Goal: Task Accomplishment & Management: Use online tool/utility

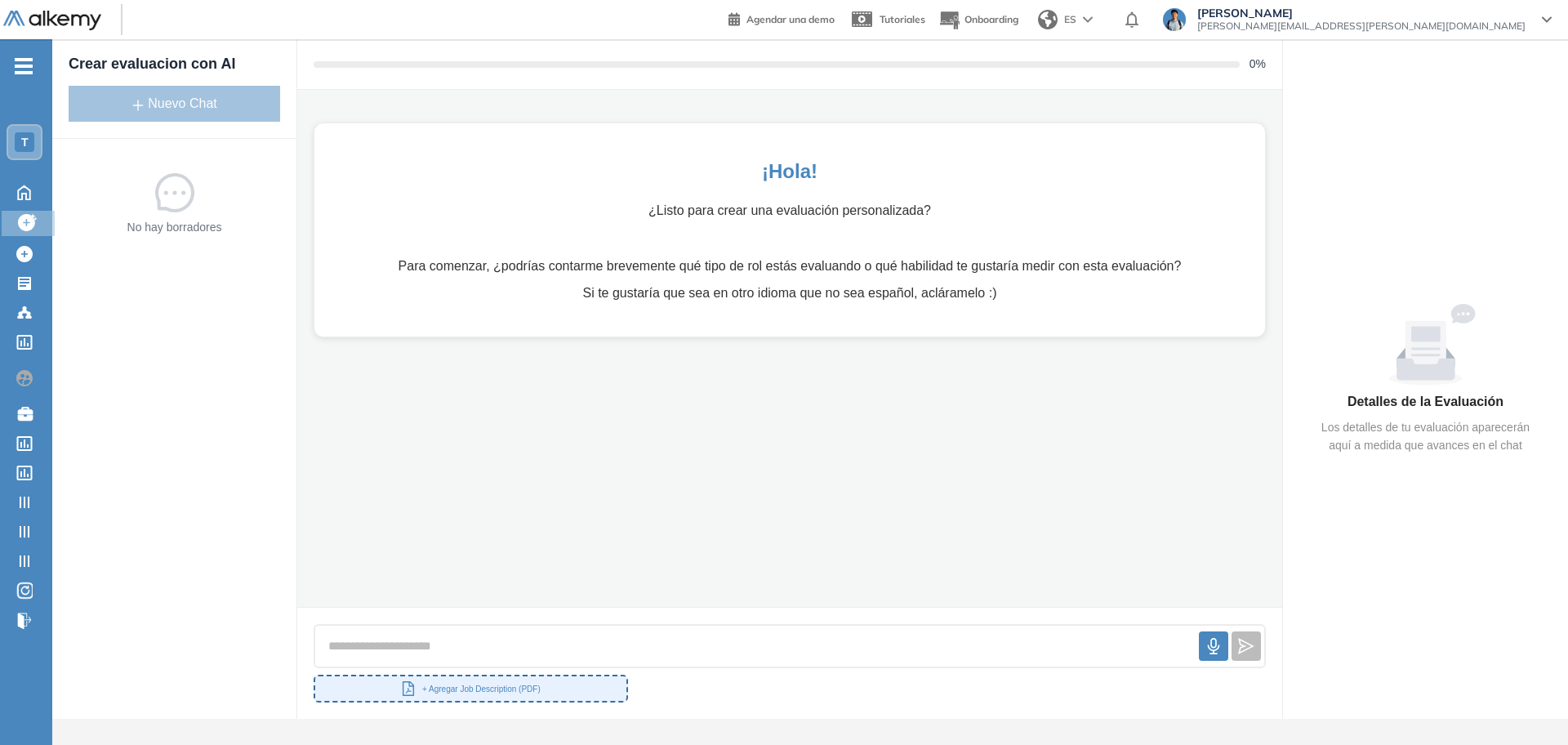
click at [444, 695] on button "+ Agregar Job Description (PDF)" at bounding box center [471, 688] width 315 height 27
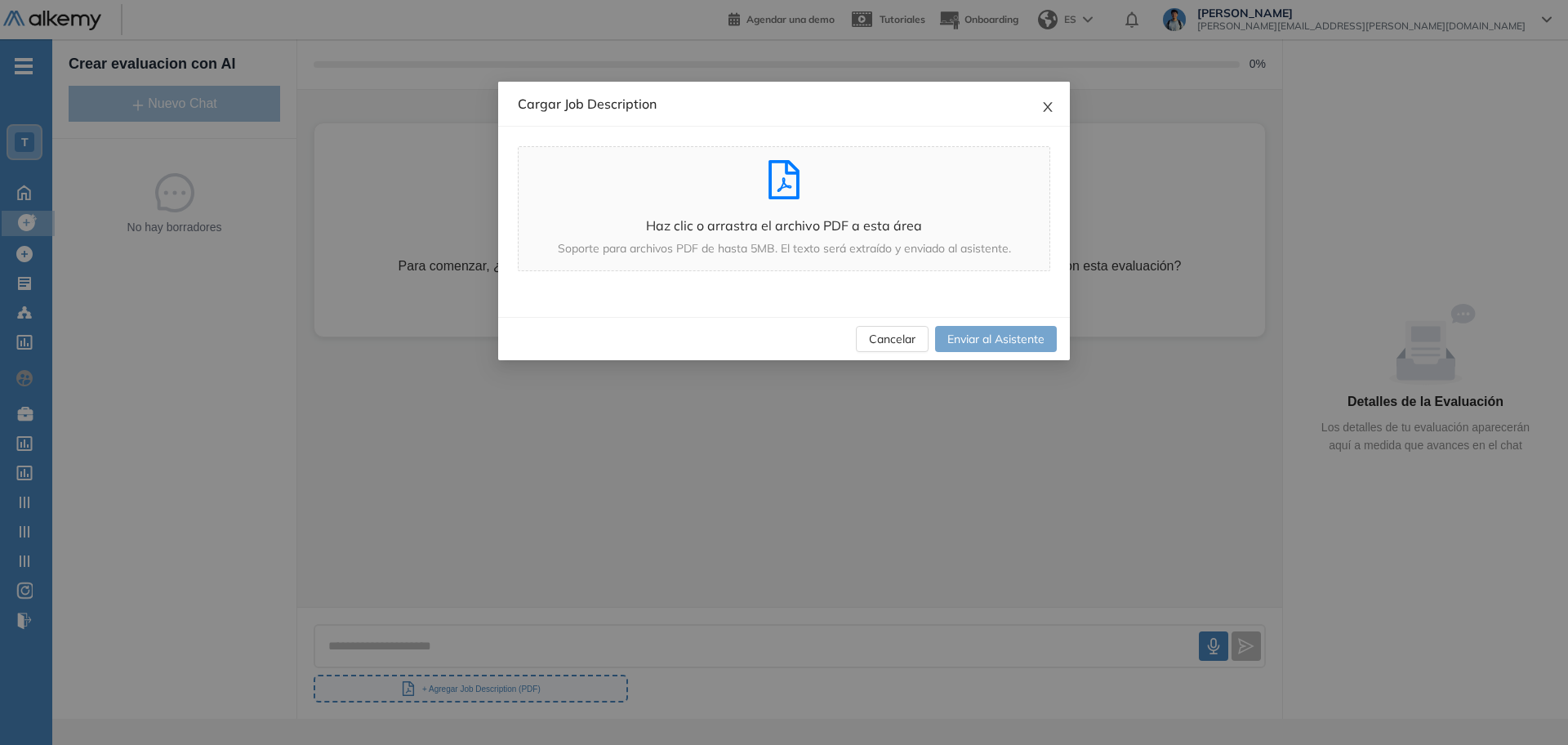
click at [1042, 108] on icon "close" at bounding box center [1047, 106] width 13 height 13
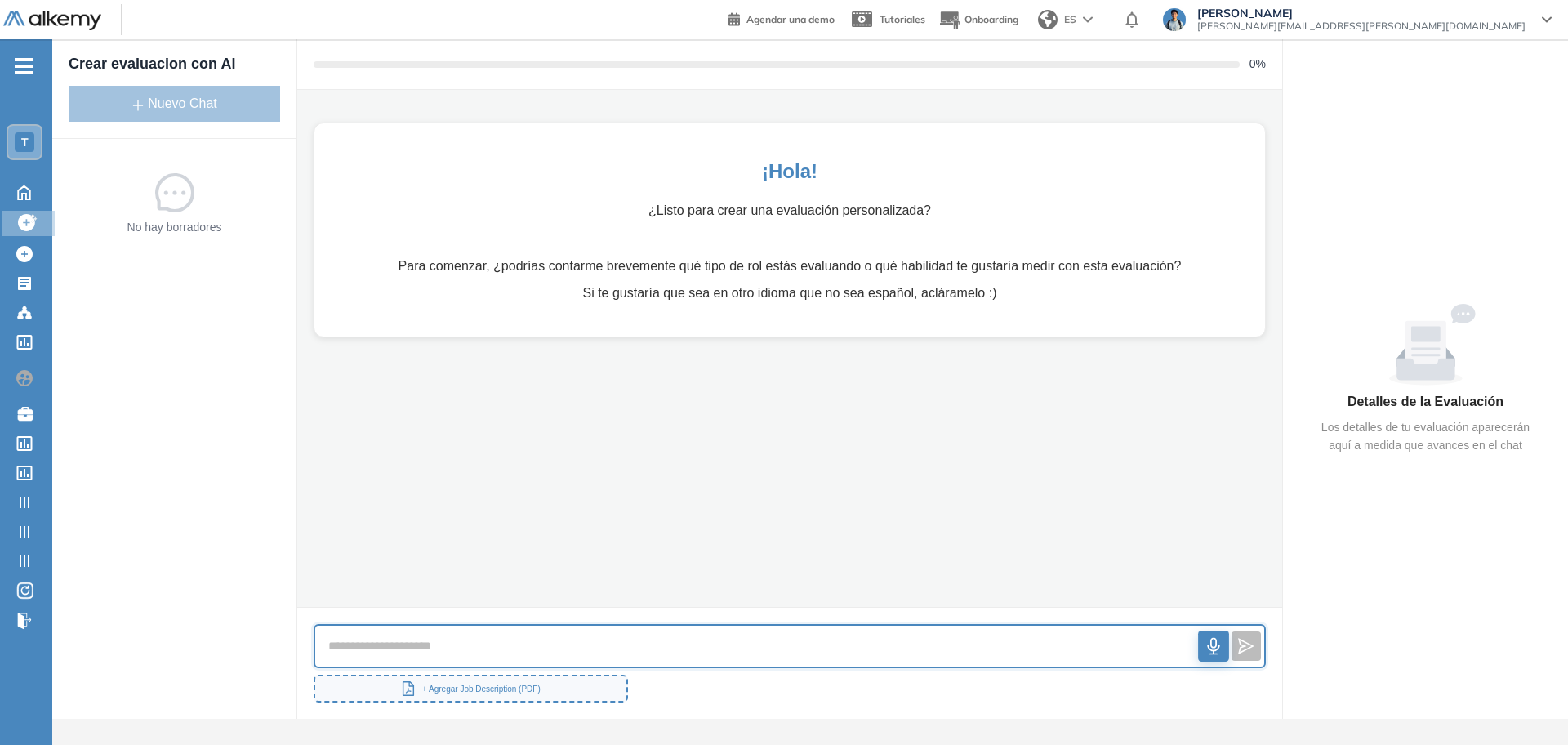
click at [1205, 656] on button "button" at bounding box center [1214, 646] width 31 height 31
click at [1218, 647] on icon "stop" at bounding box center [1213, 646] width 17 height 17
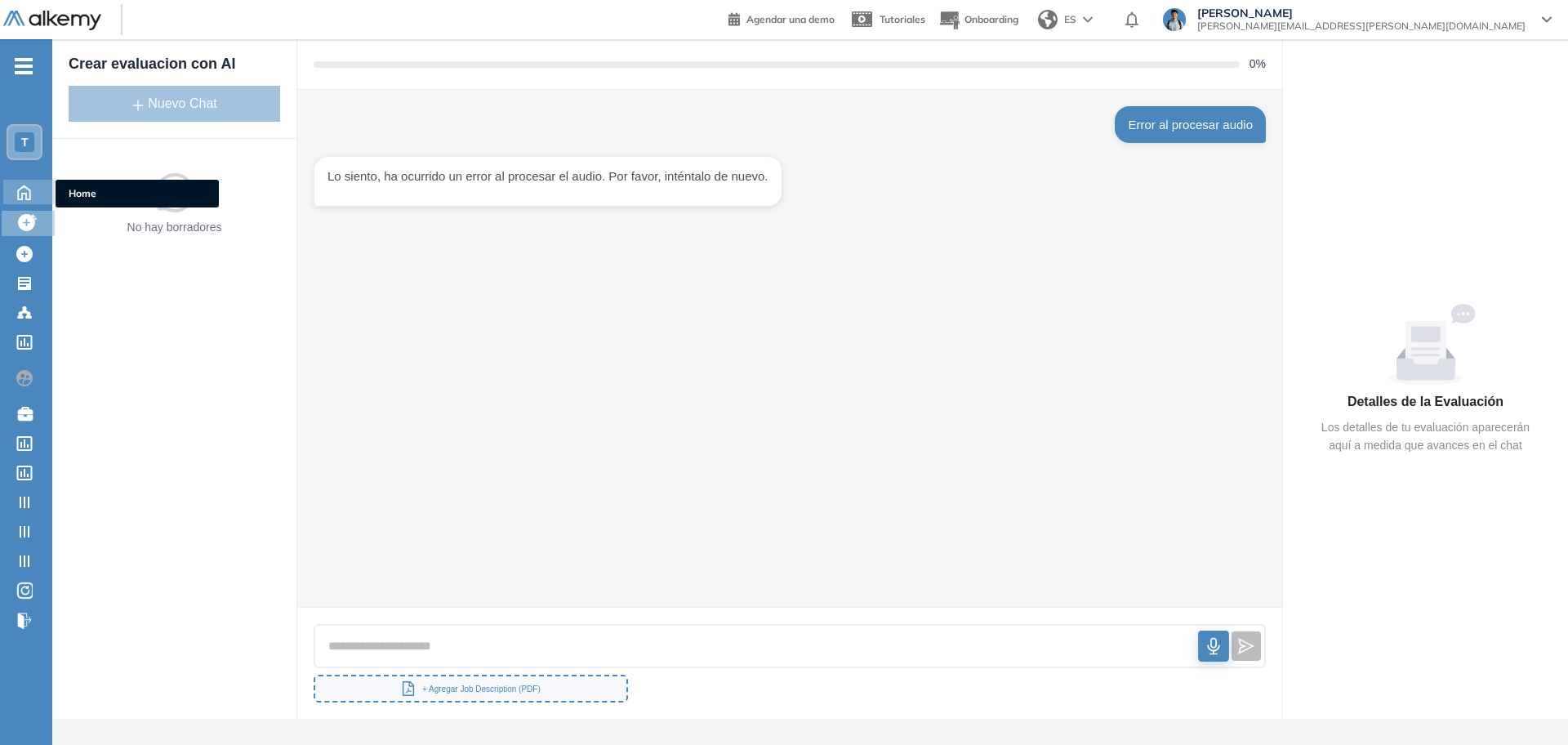
click at [41, 198] on div "Home Home" at bounding box center [28, 191] width 51 height 25
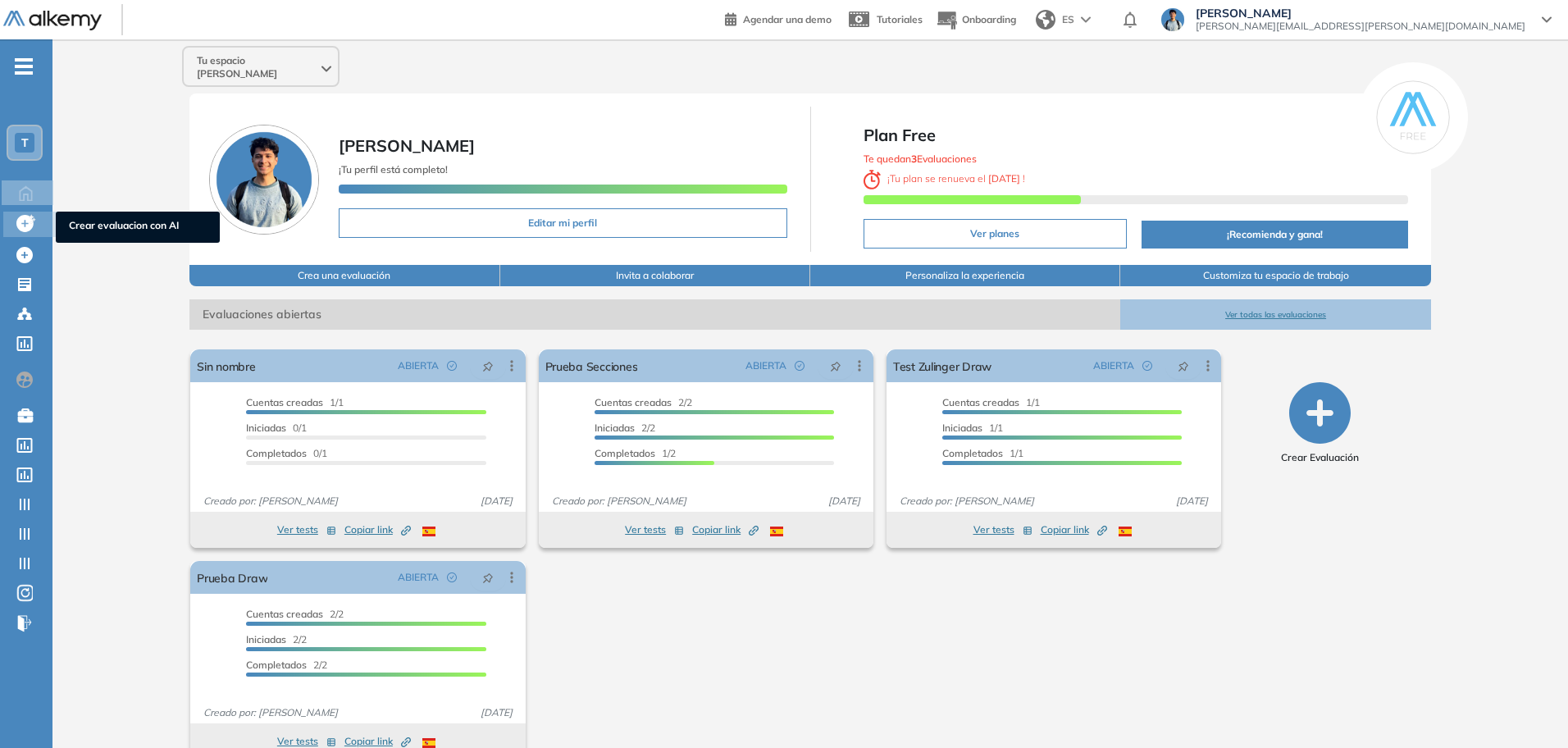
click at [12, 218] on div "Crear evaluacion con AI Crear evaluacion con AI" at bounding box center [30, 224] width 53 height 26
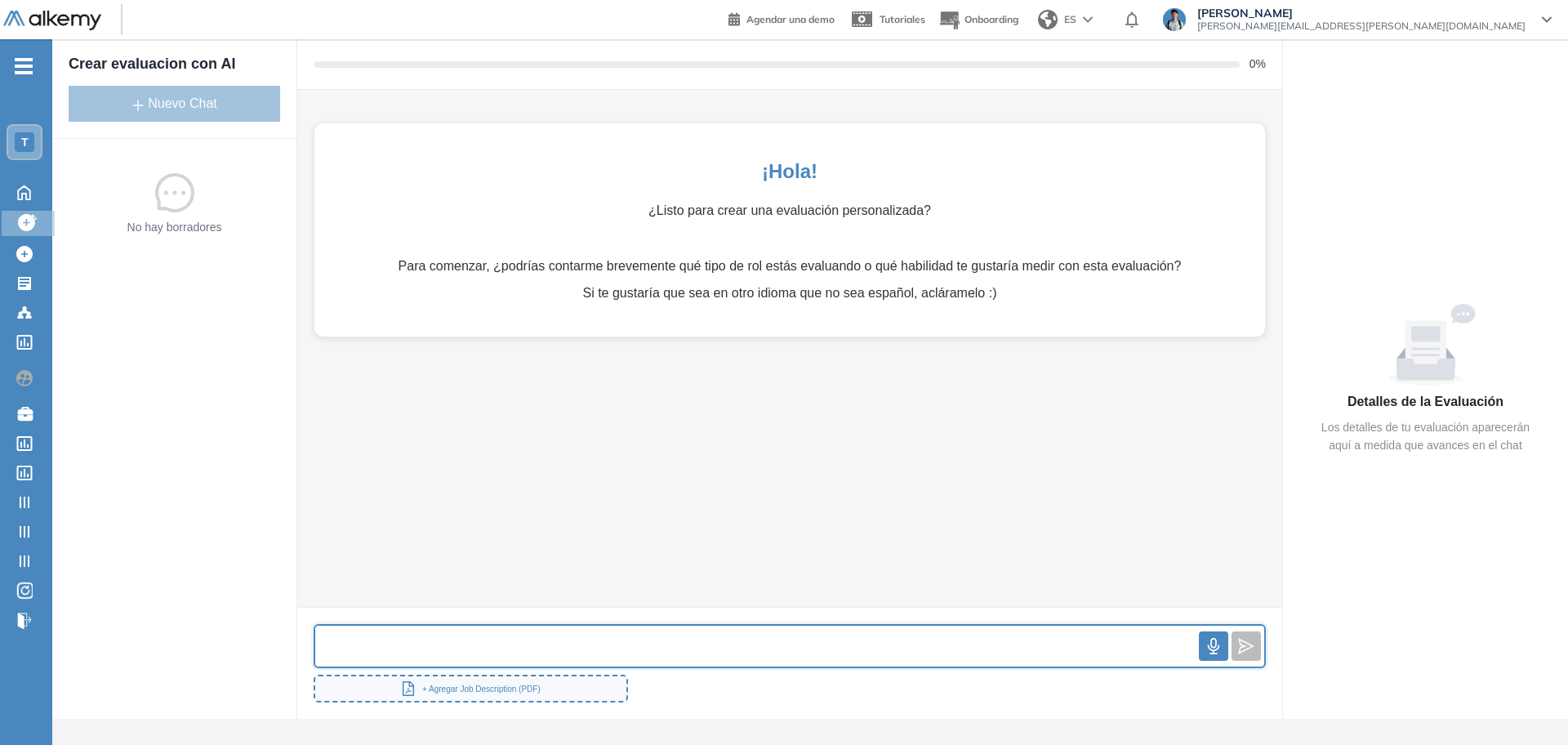
click at [1198, 650] on input "text" at bounding box center [757, 646] width 884 height 35
click at [1206, 647] on icon "audio" at bounding box center [1213, 645] width 17 height 17
click at [1206, 647] on icon "stop" at bounding box center [1213, 646] width 17 height 17
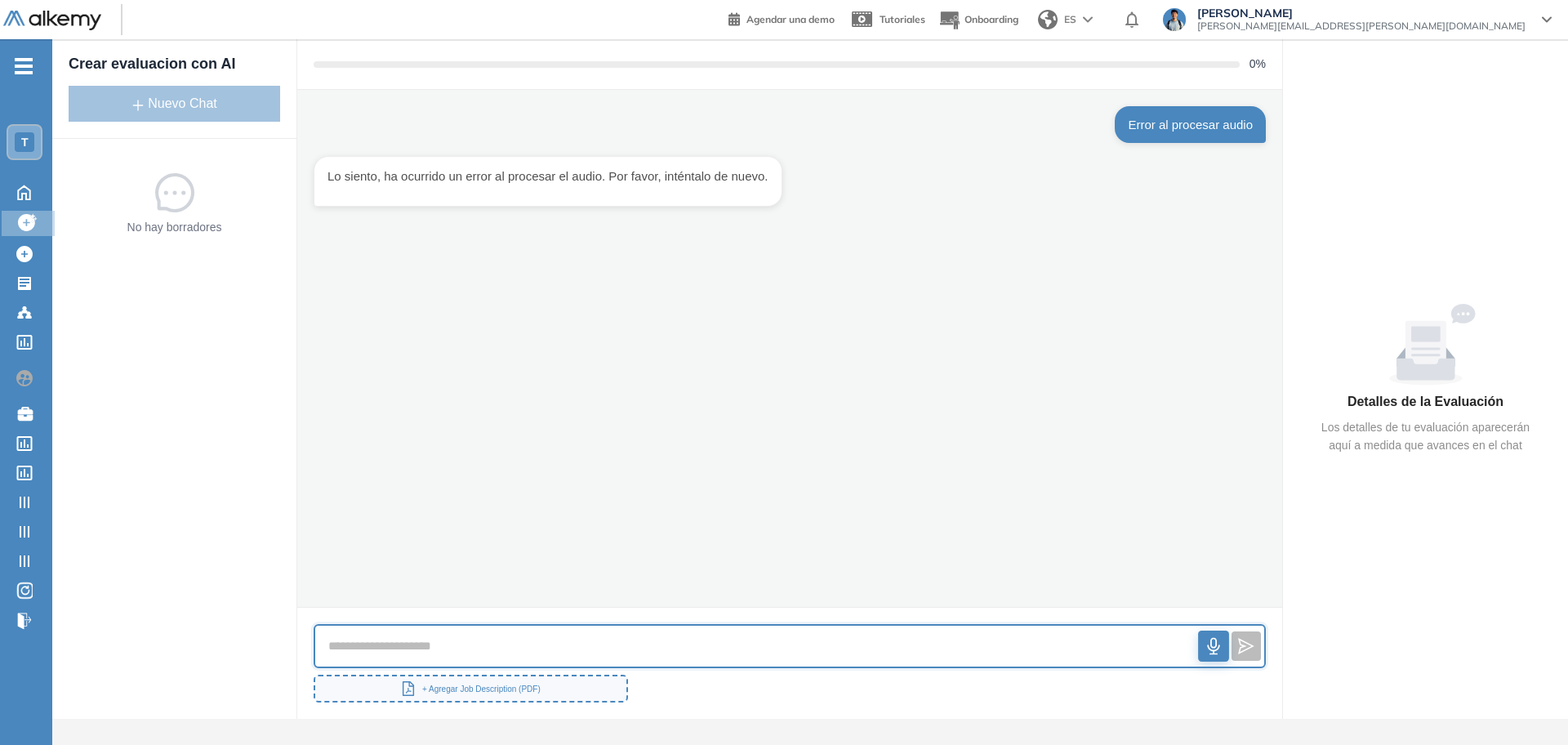
click at [1224, 649] on button "button" at bounding box center [1214, 646] width 29 height 29
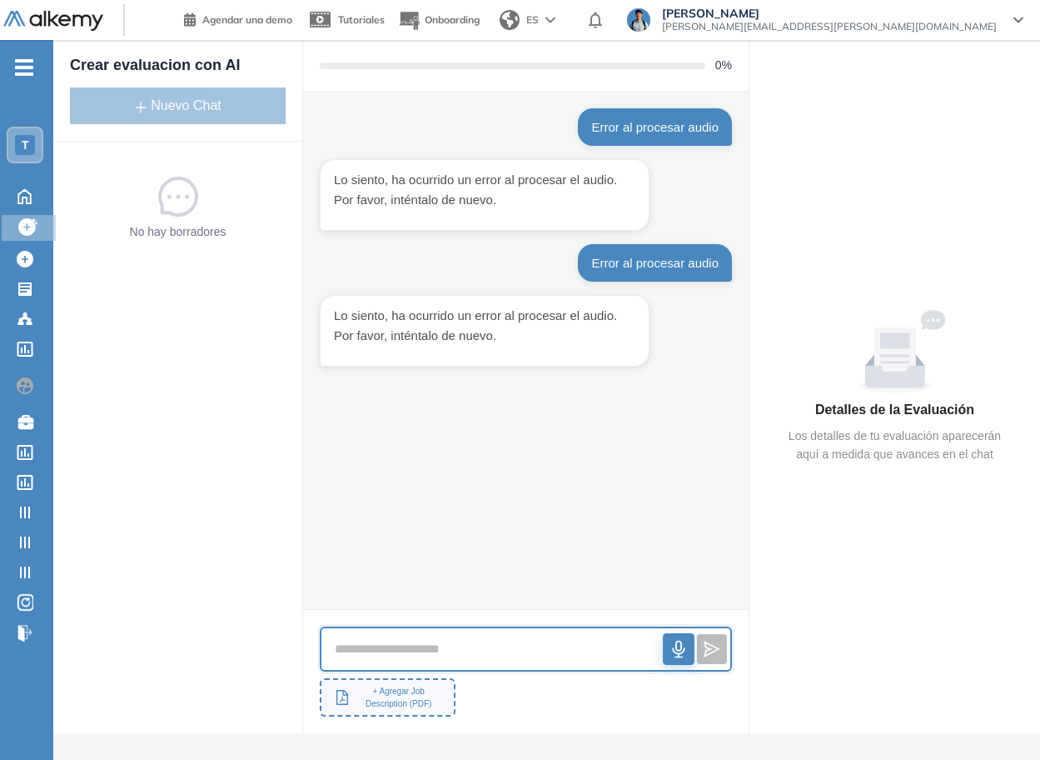
click at [675, 660] on button "button" at bounding box center [679, 649] width 30 height 30
click at [671, 645] on icon "stop" at bounding box center [679, 649] width 17 height 17
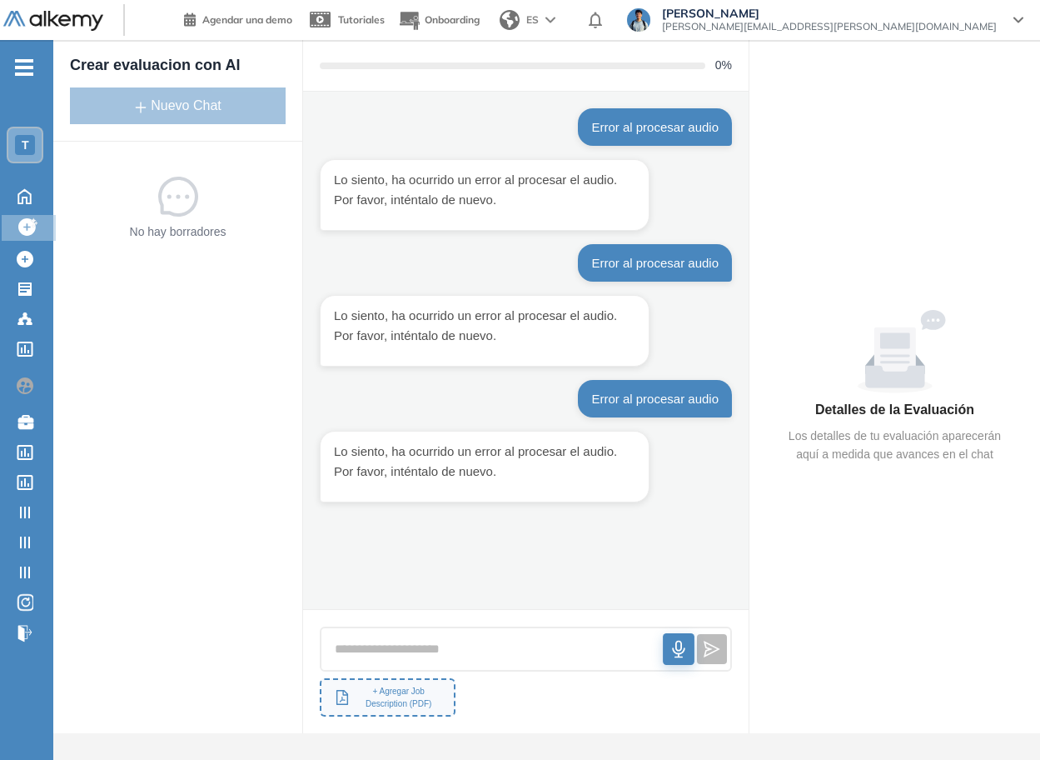
drag, startPoint x: 1040, startPoint y: 301, endPoint x: 900, endPoint y: 316, distance: 140.7
click at [900, 316] on div "Detalles de la Evaluación Los detalles de tu evaluación aparecerán aquí a medid…" at bounding box center [895, 386] width 291 height 693
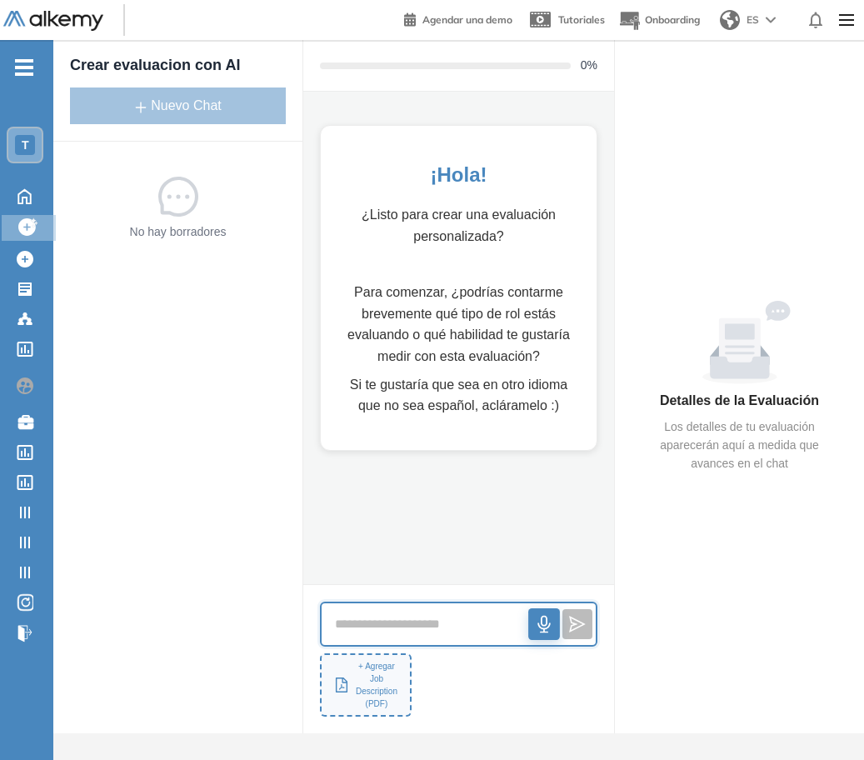
click at [543, 621] on icon "audio" at bounding box center [544, 623] width 17 height 17
click at [543, 621] on icon "stop" at bounding box center [544, 624] width 17 height 17
click at [540, 627] on icon "audio" at bounding box center [543, 623] width 12 height 17
click at [536, 633] on button "button" at bounding box center [544, 624] width 30 height 30
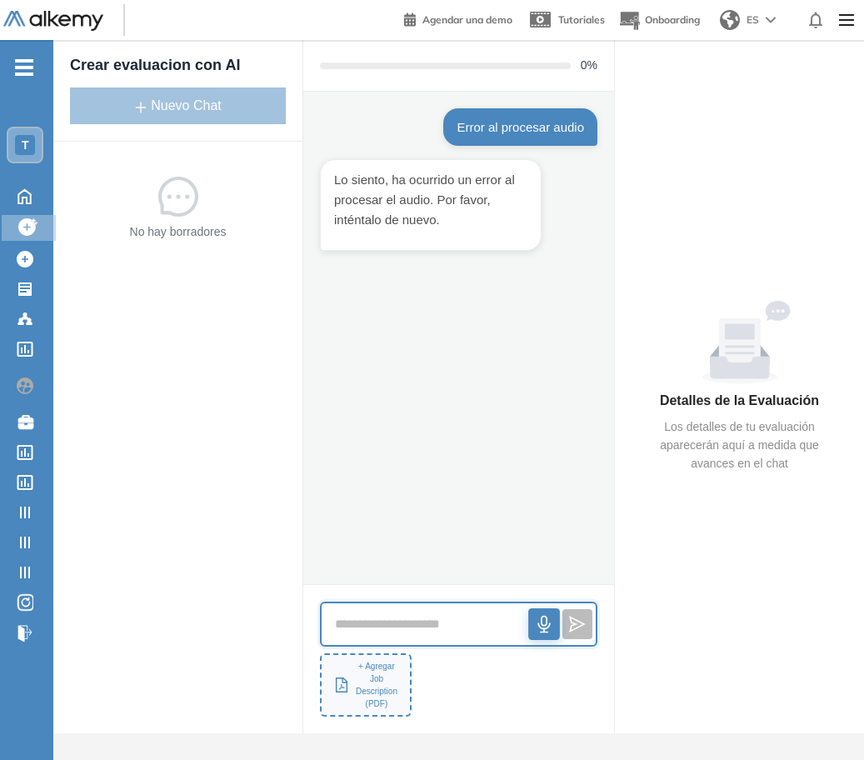
click at [536, 621] on icon "audio" at bounding box center [544, 624] width 17 height 17
click at [542, 612] on button "button" at bounding box center [544, 624] width 30 height 30
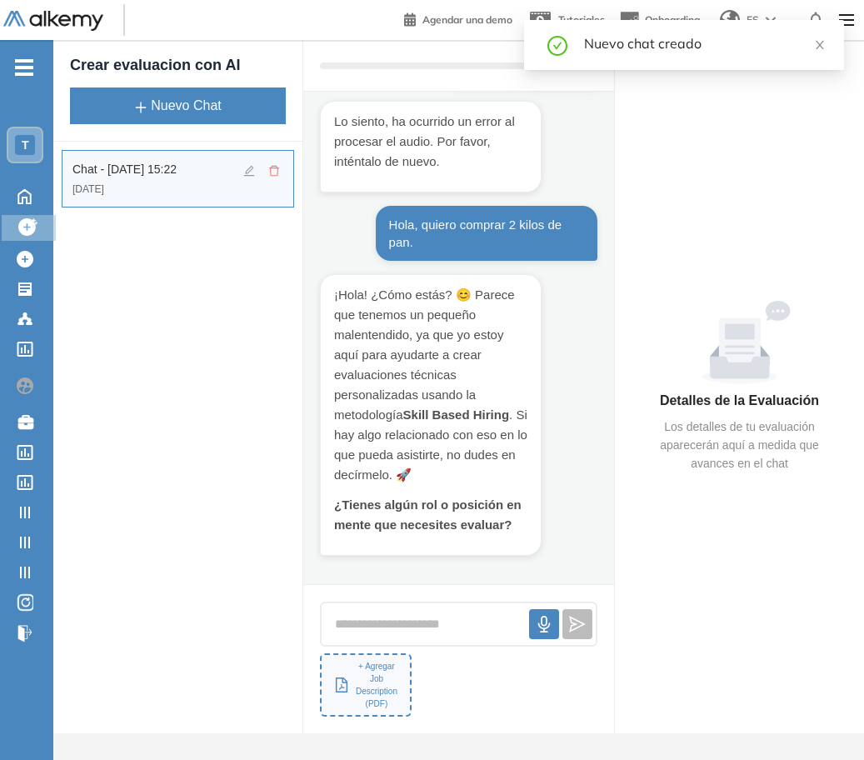
scroll to position [60, 0]
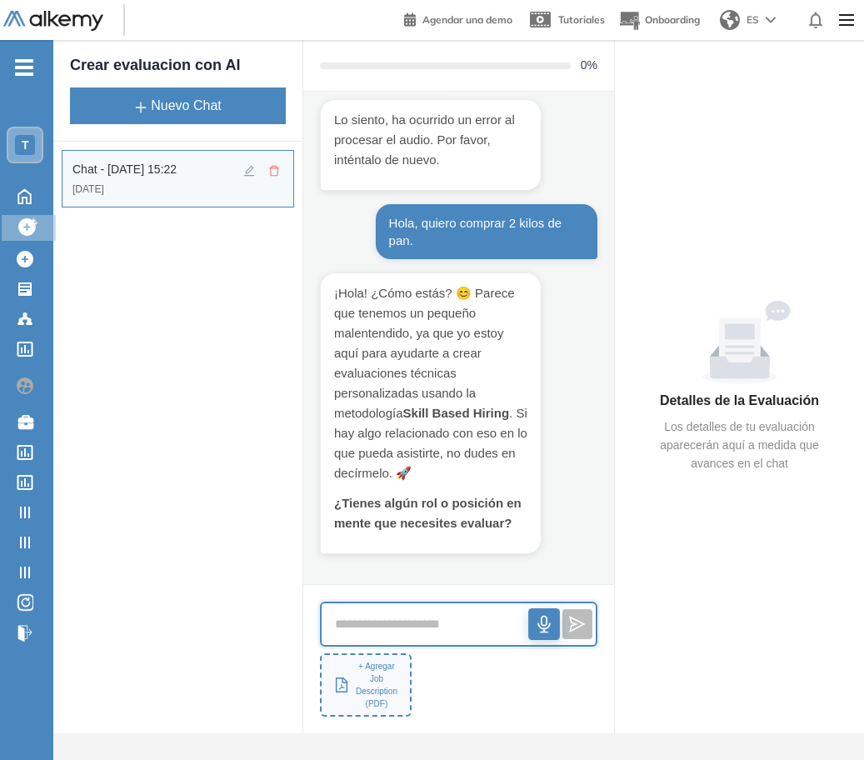
click at [536, 632] on icon "audio" at bounding box center [544, 624] width 17 height 17
click at [536, 626] on icon "stop" at bounding box center [544, 624] width 17 height 17
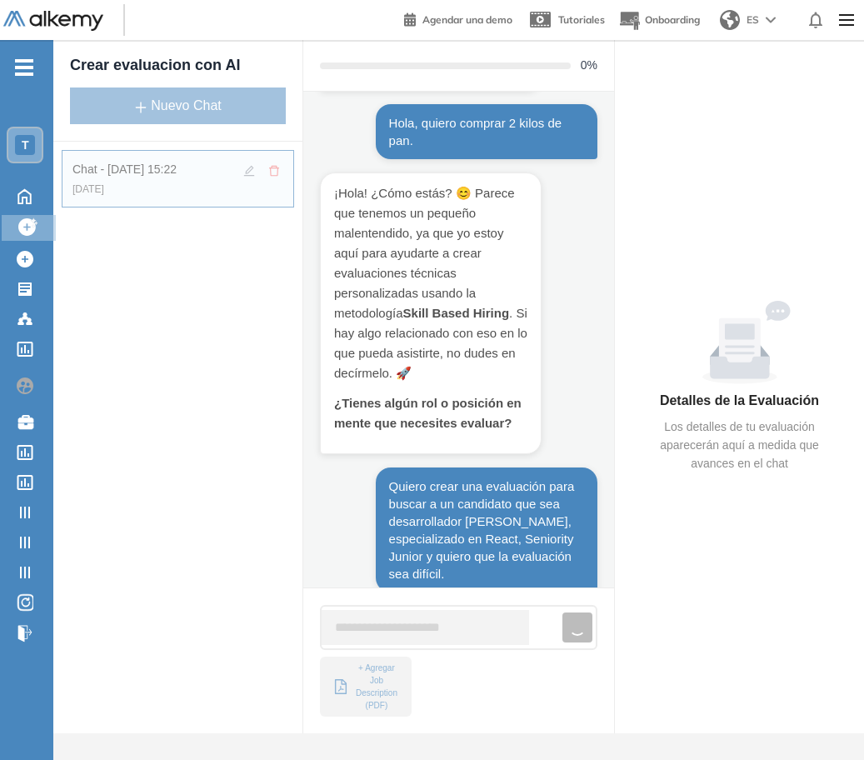
scroll to position [247, 0]
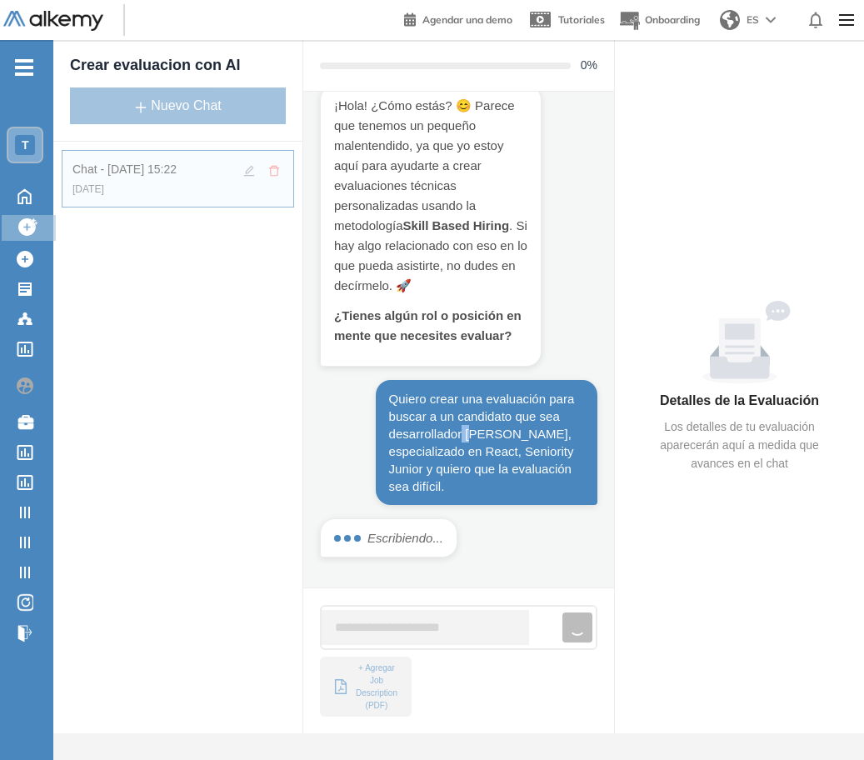
click at [469, 429] on div "Quiero crear una evaluación para buscar a un candidato que sea desarrollador [P…" at bounding box center [486, 442] width 195 height 105
click at [471, 429] on div "Quiero crear una evaluación para buscar a un candidato que sea desarrollador [P…" at bounding box center [486, 442] width 195 height 105
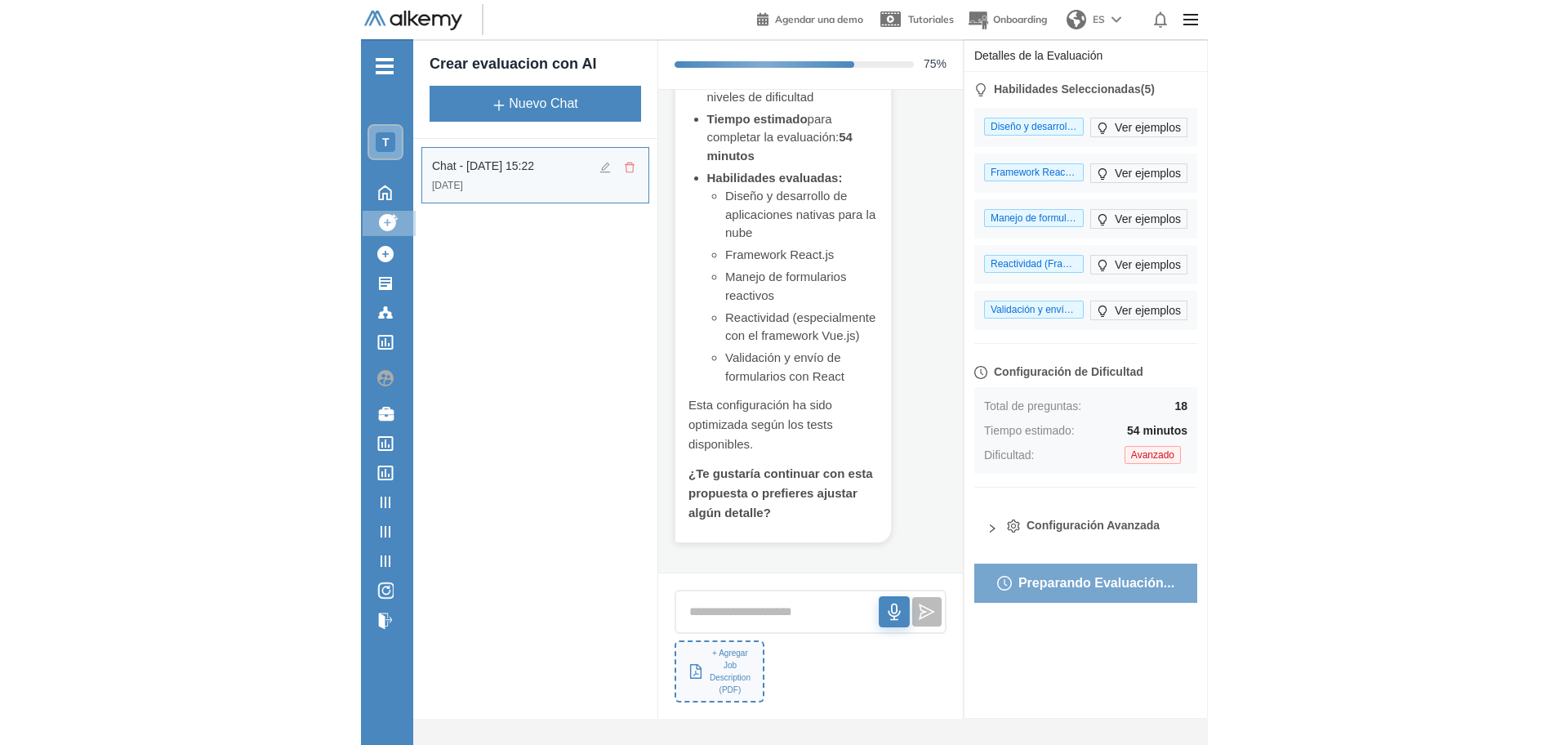
scroll to position [228, 0]
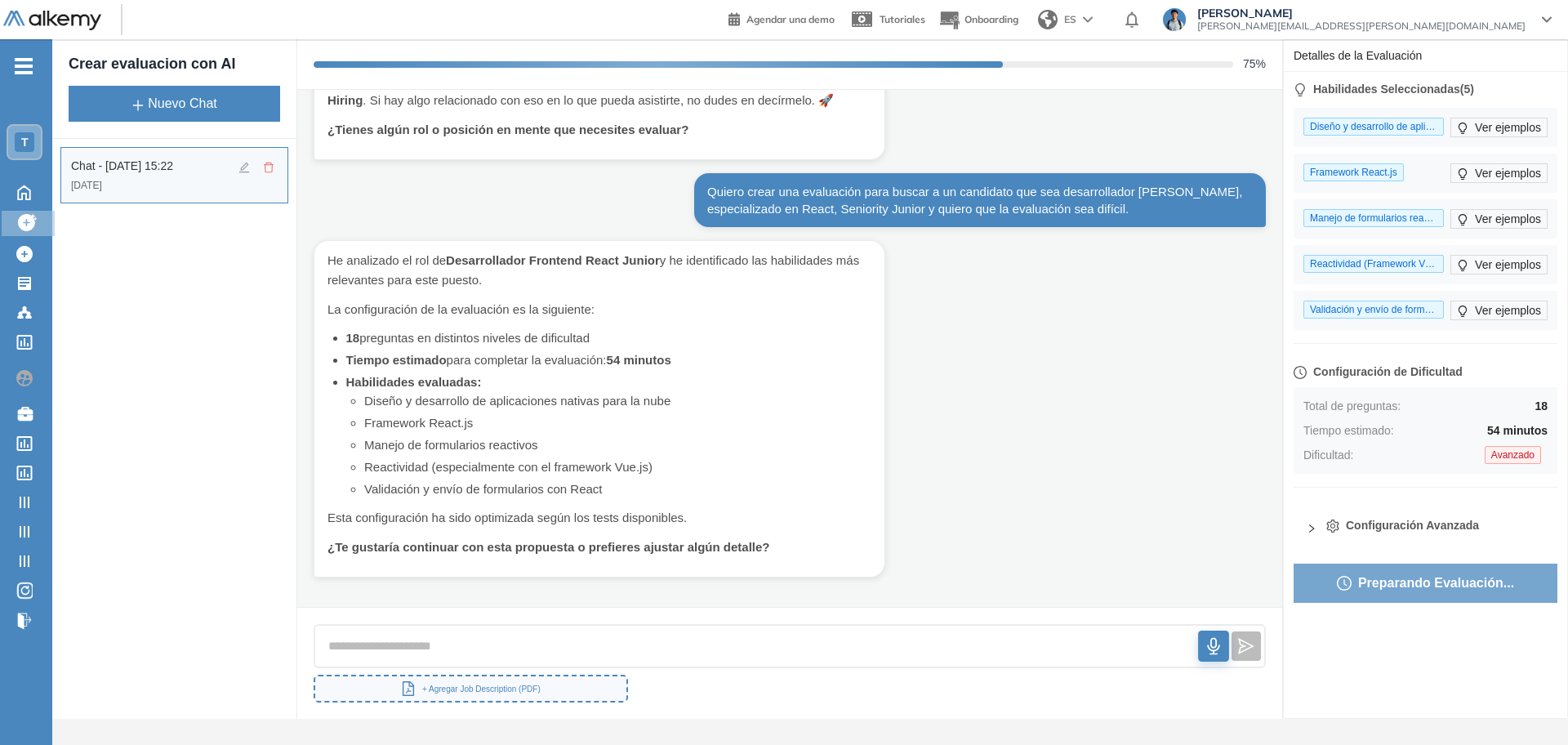
click at [846, 523] on div at bounding box center [1317, 525] width 20 height 18
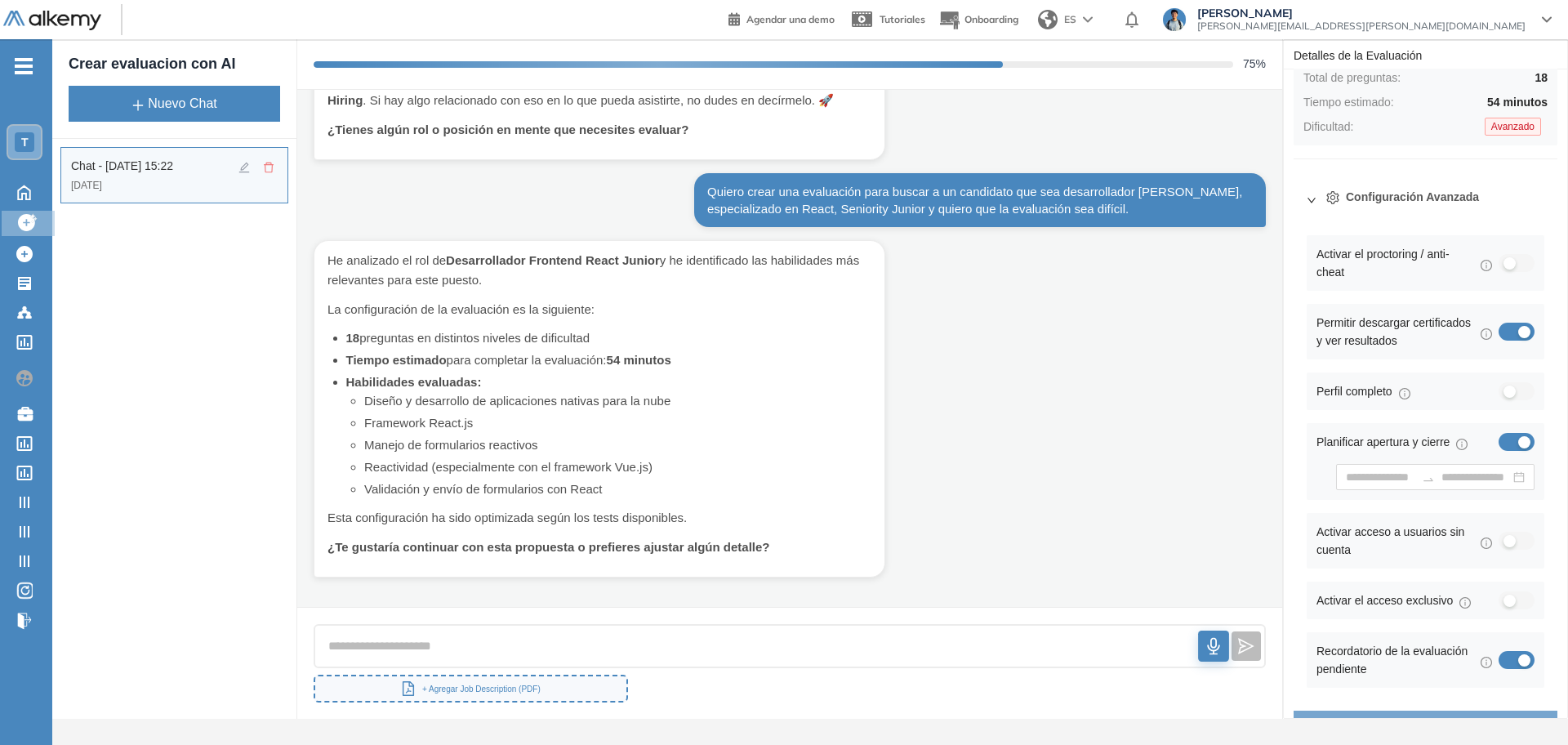
scroll to position [368, 0]
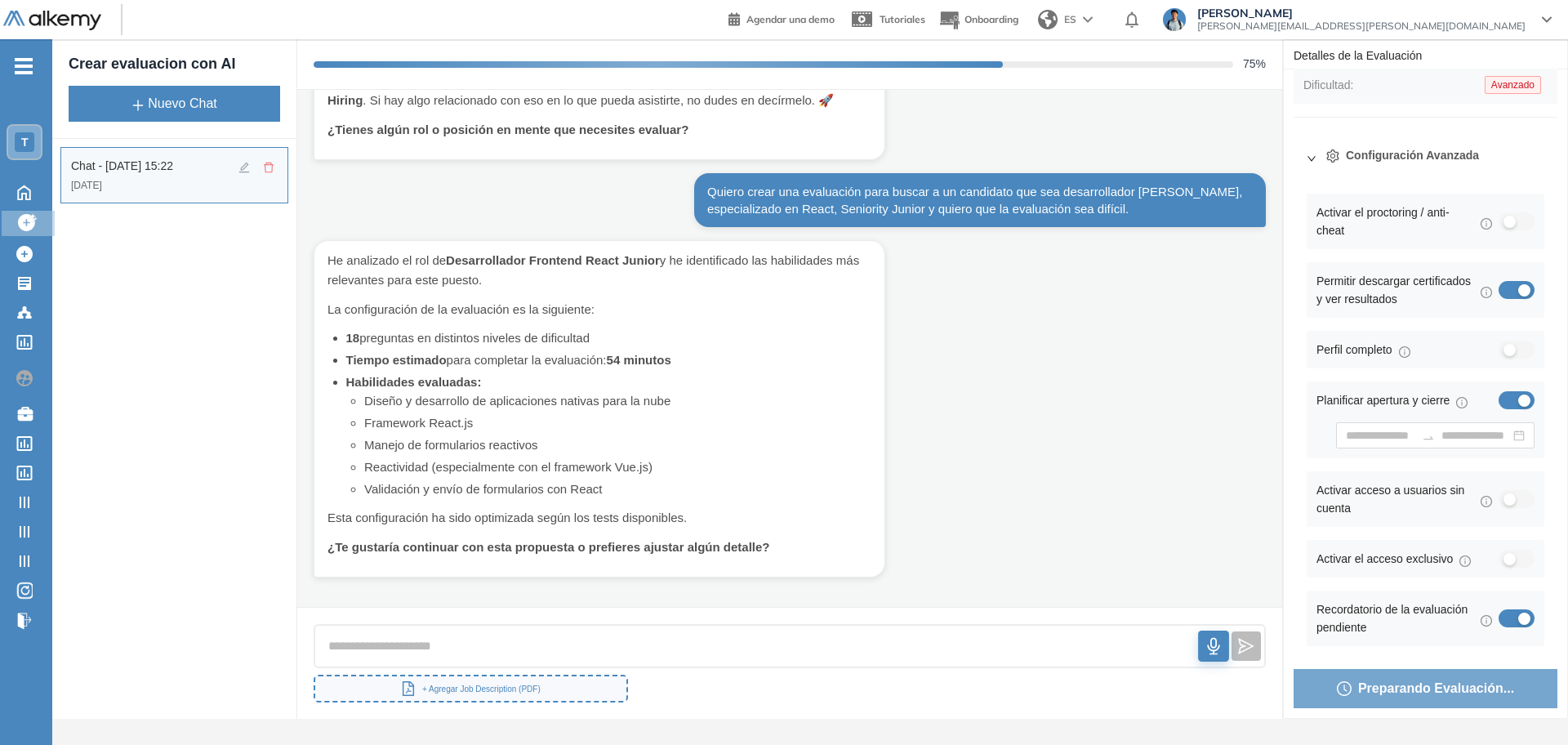
click at [846, 149] on div at bounding box center [1317, 156] width 20 height 18
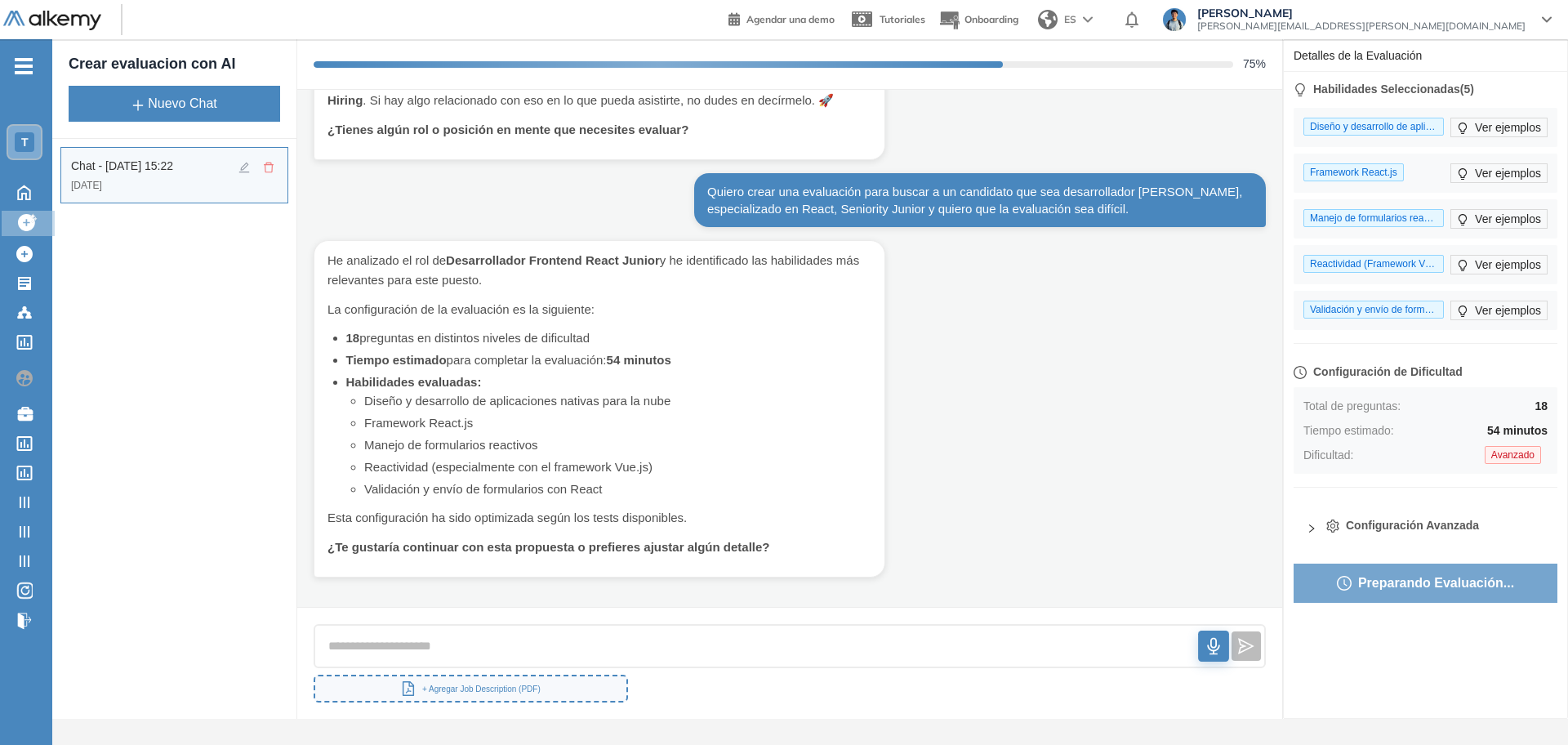
scroll to position [0, 0]
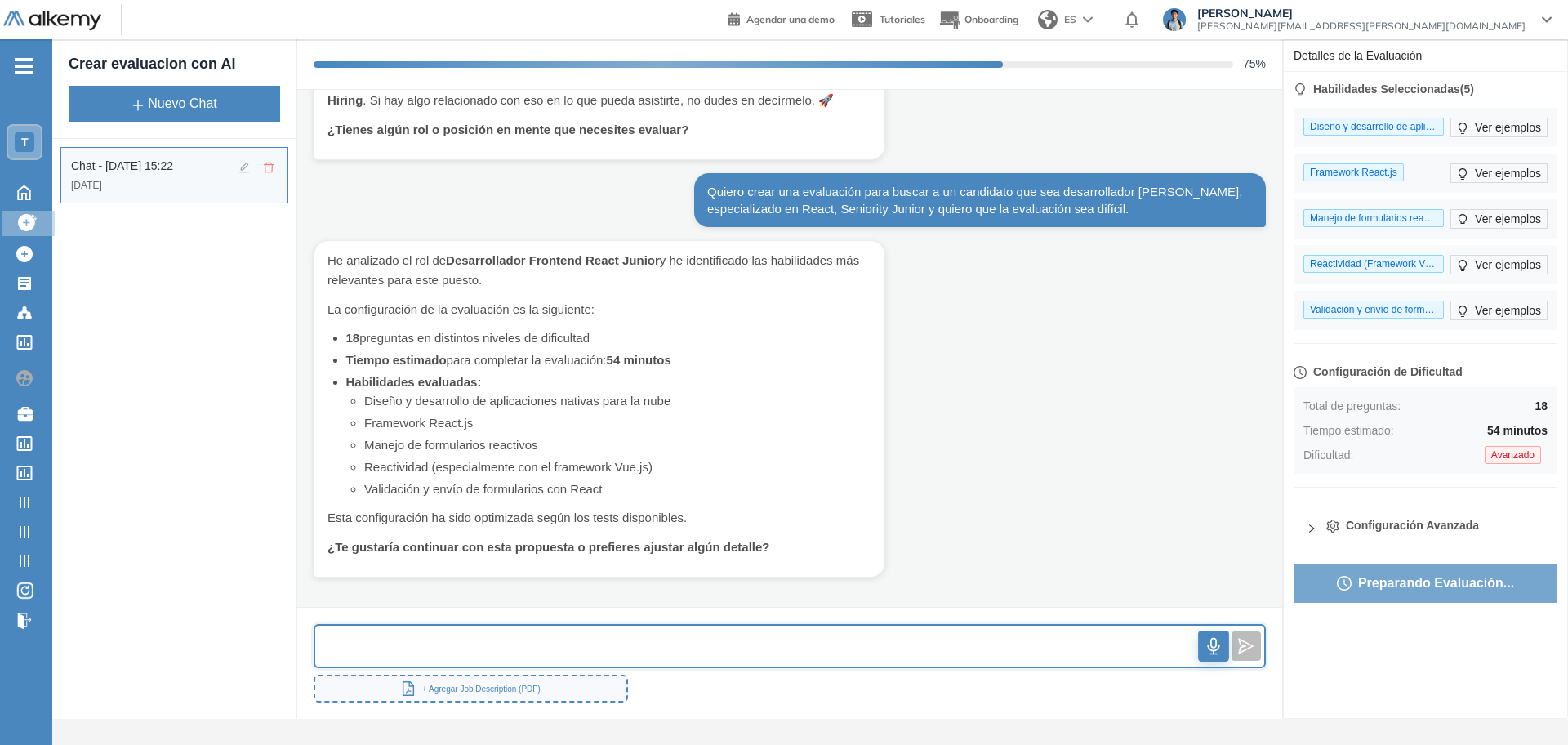
drag, startPoint x: 917, startPoint y: 650, endPoint x: 911, endPoint y: 658, distance: 10.0
click at [846, 658] on input "text" at bounding box center [757, 646] width 884 height 35
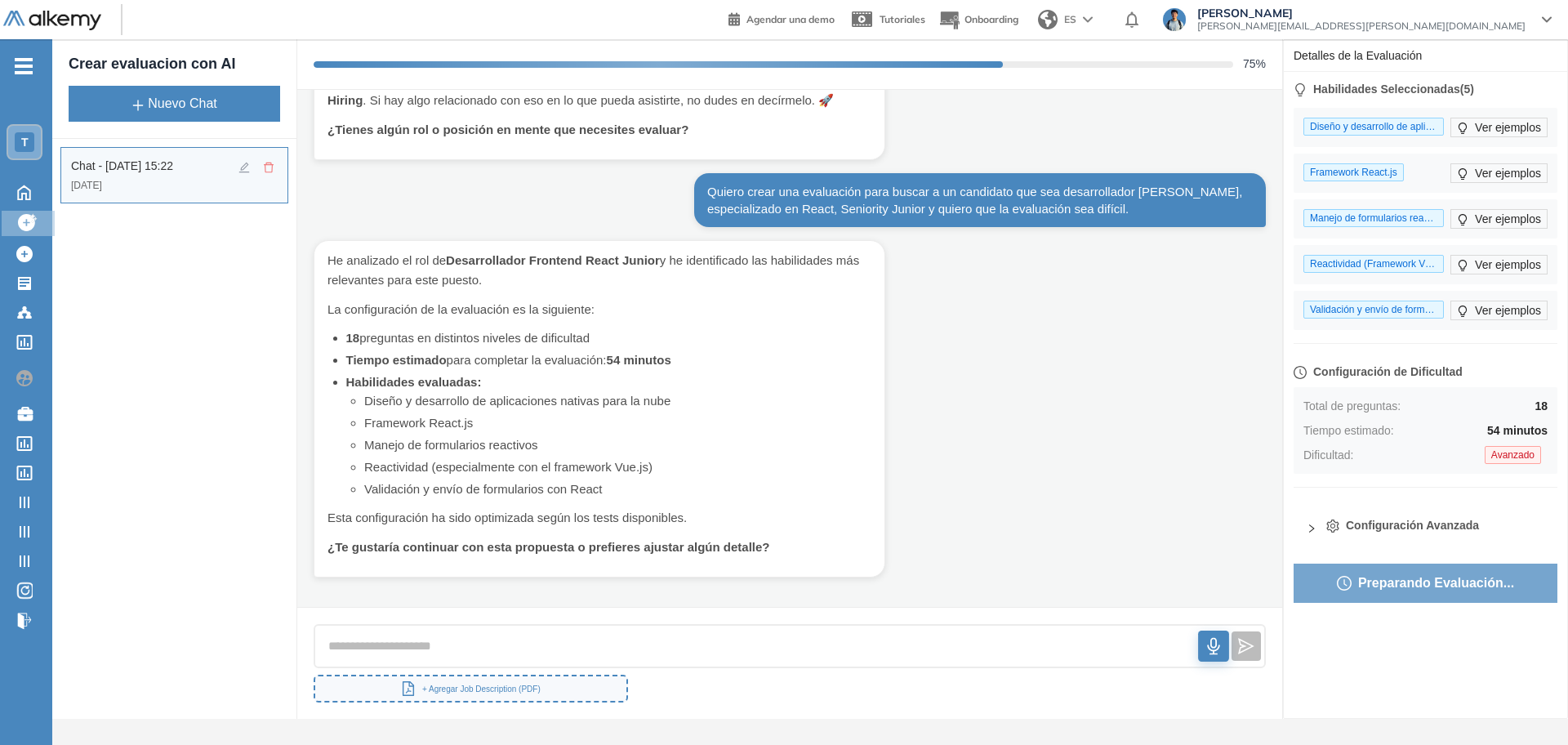
click at [846, 535] on span "Configuración Avanzada" at bounding box center [1436, 528] width 218 height 24
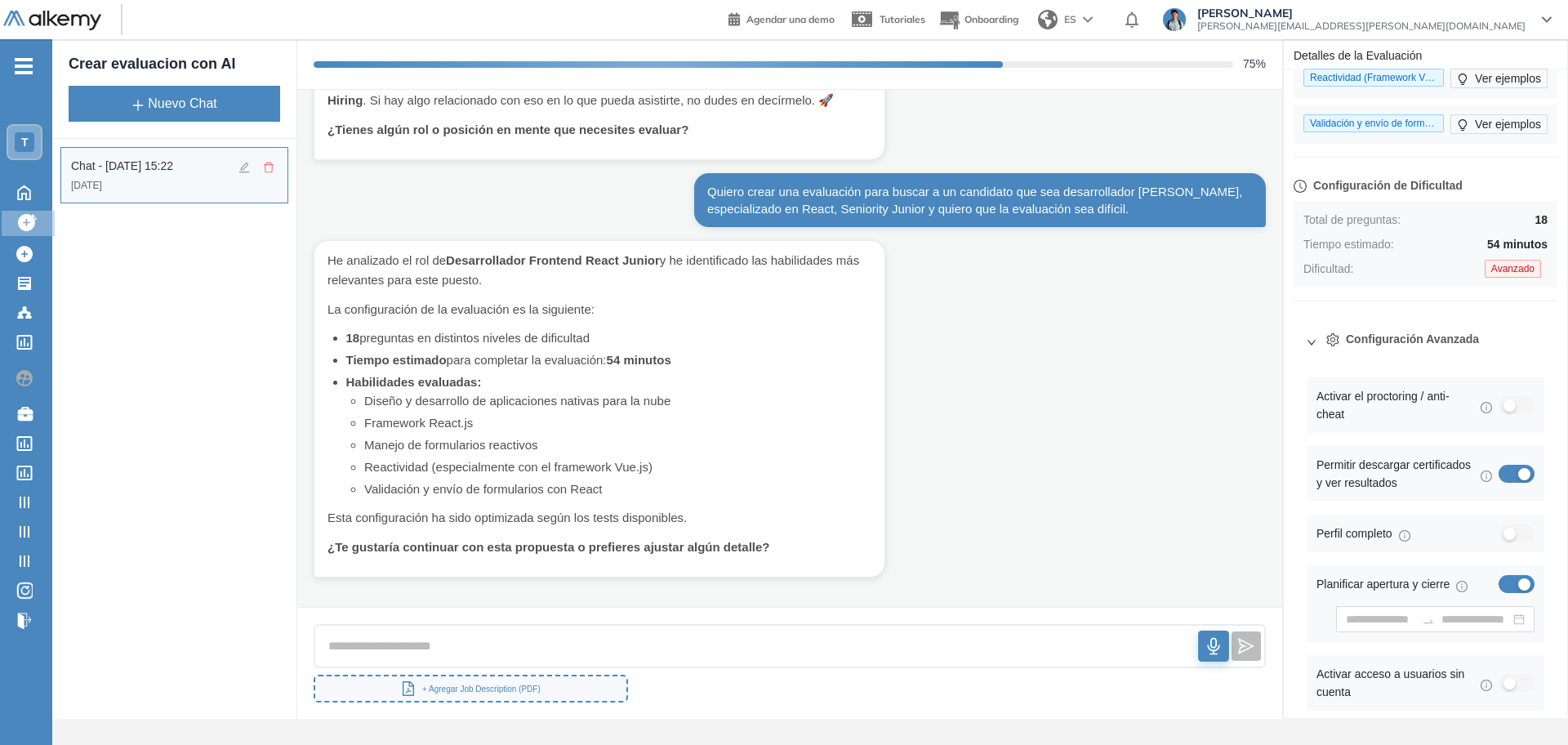
scroll to position [368, 0]
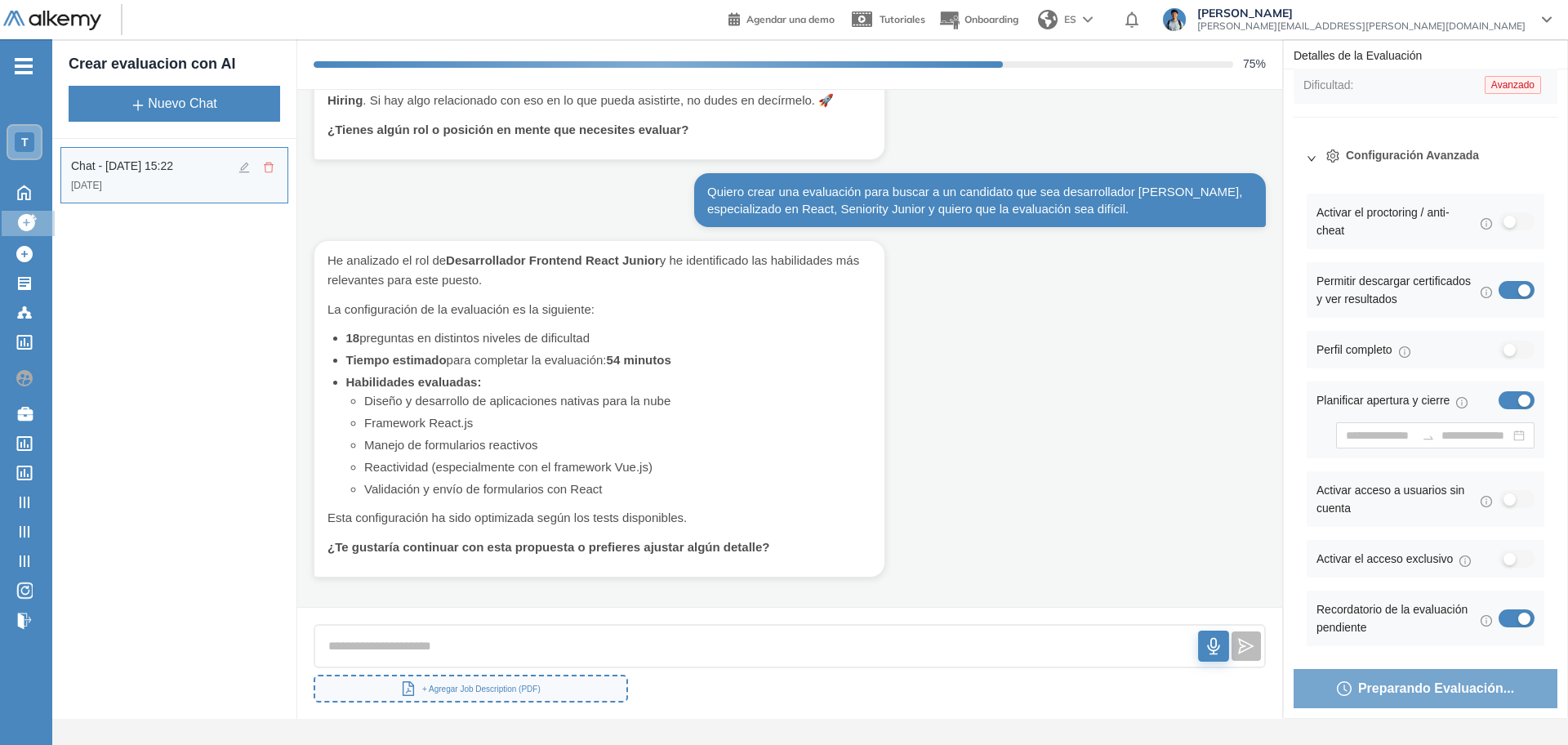
click at [846, 501] on div "button" at bounding box center [1509, 499] width 12 height 12
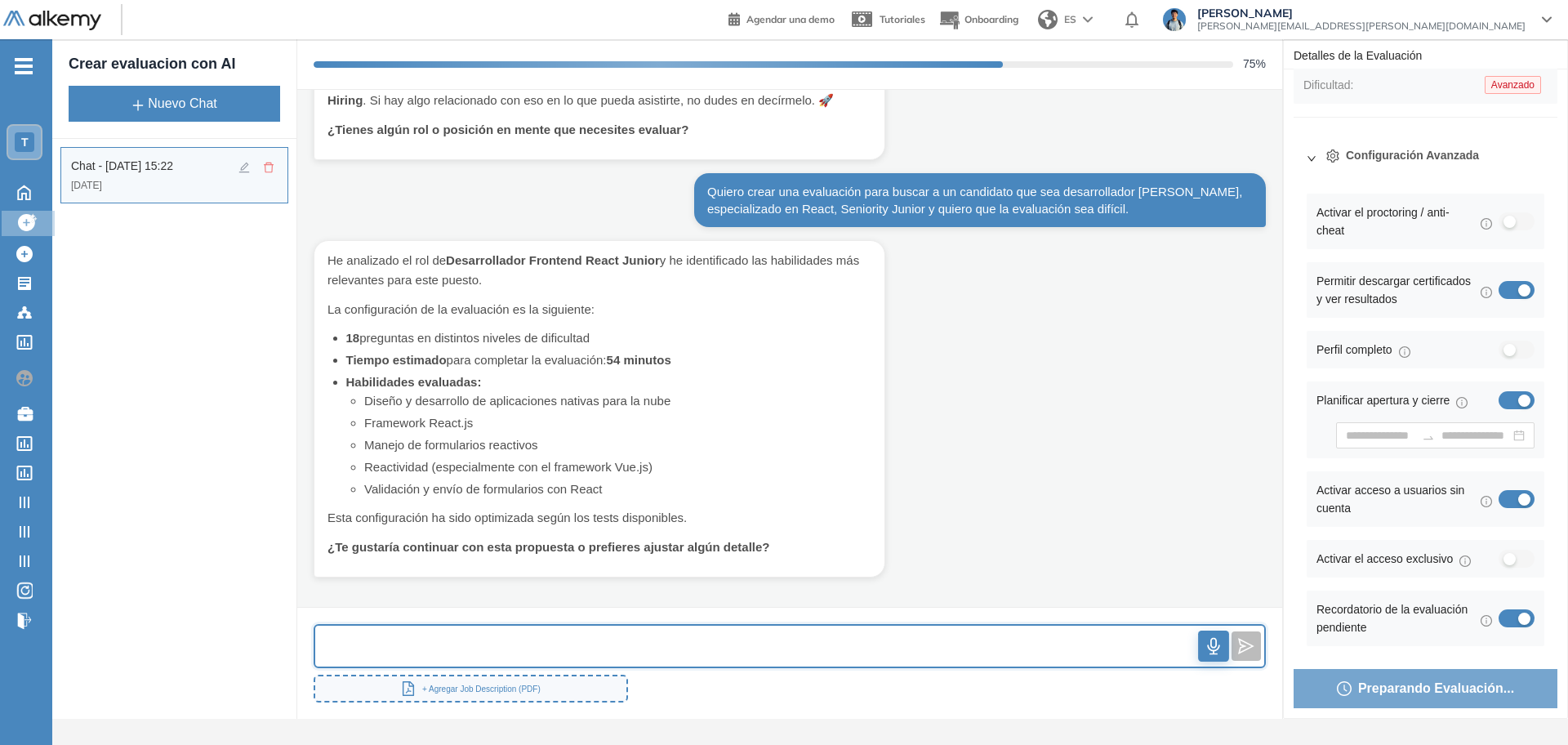
click at [720, 630] on input "text" at bounding box center [757, 646] width 884 height 35
type input "*"
type input "****"
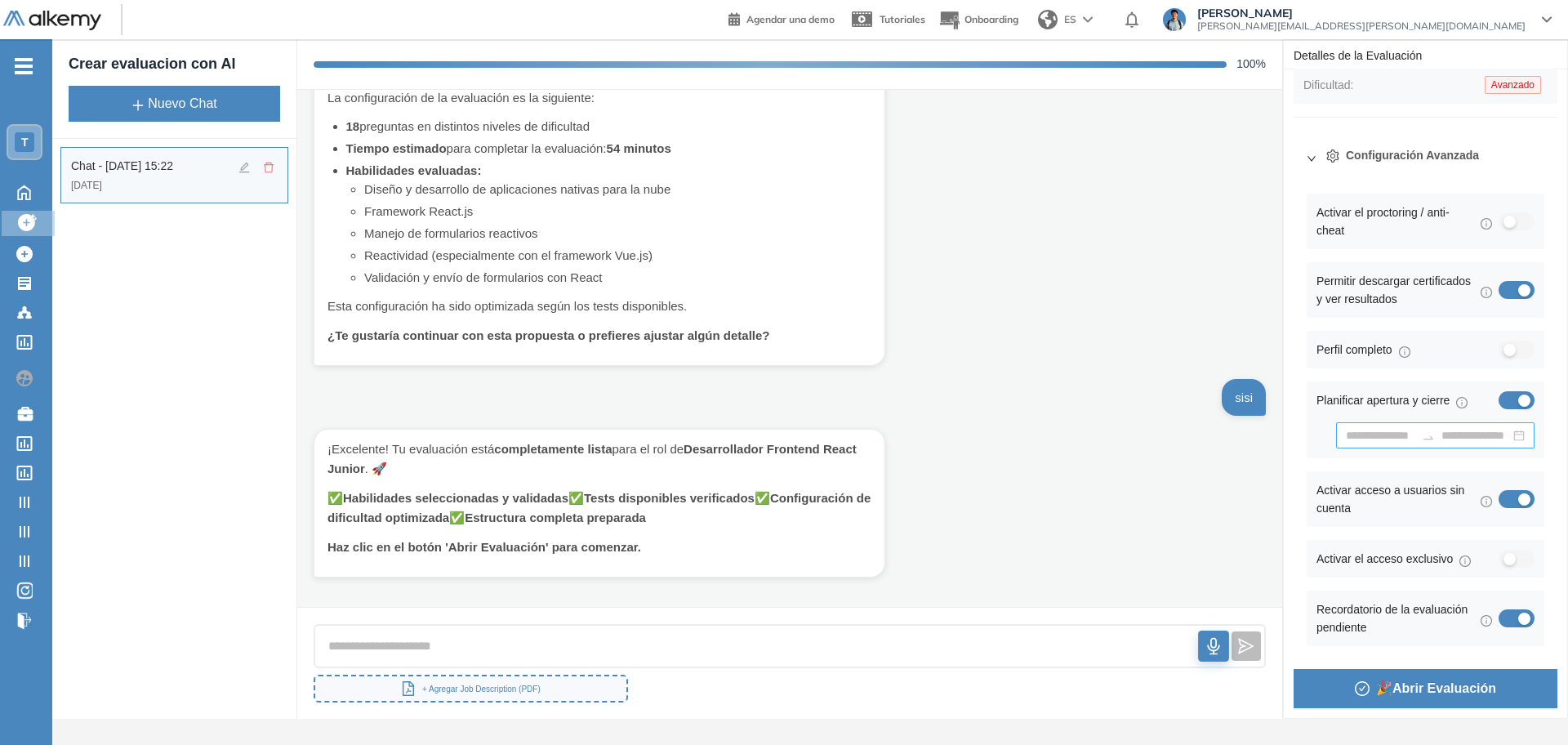
scroll to position [0, 0]
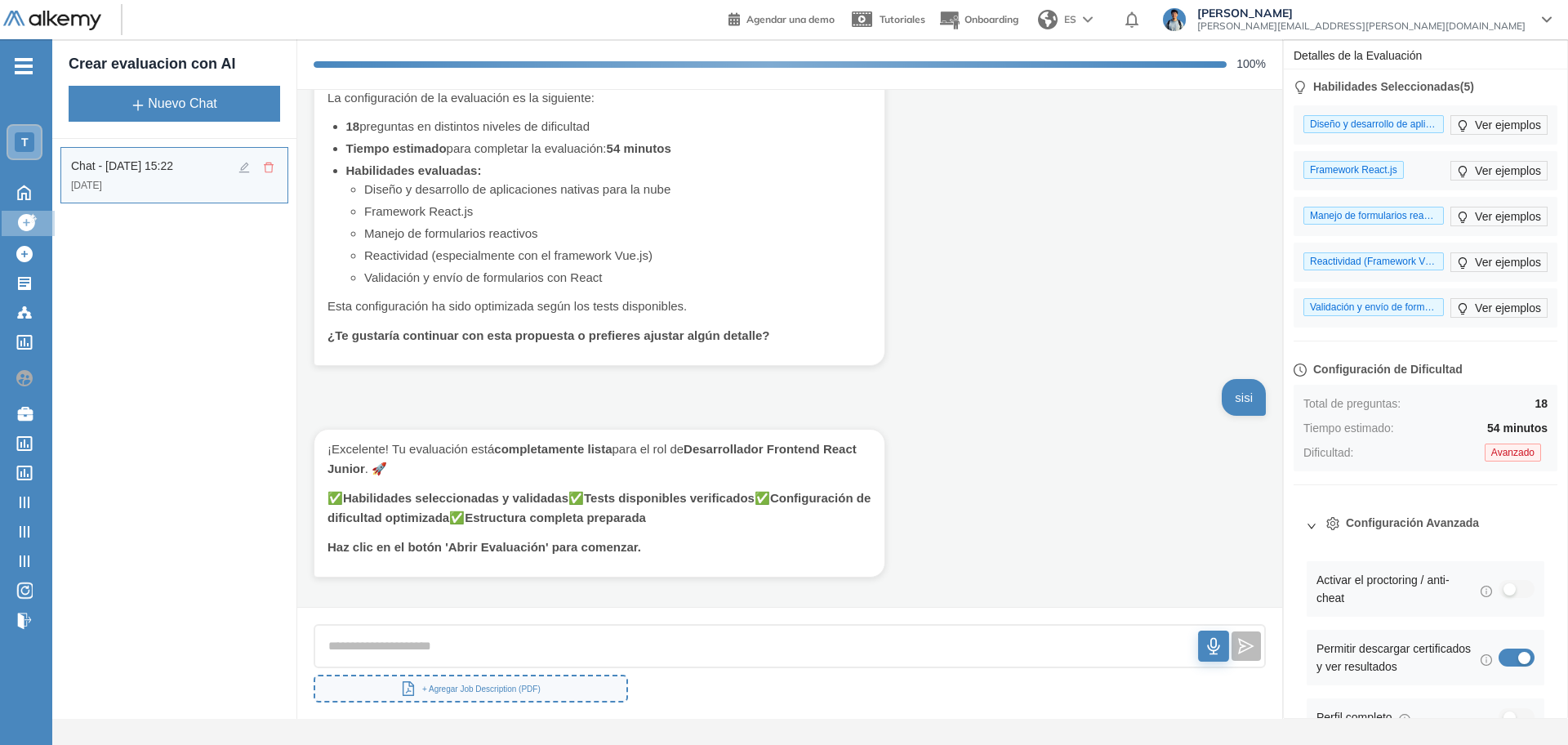
drag, startPoint x: 558, startPoint y: 674, endPoint x: 546, endPoint y: 671, distance: 12.4
click at [550, 672] on div "+ Agregar Job Description (PDF)" at bounding box center [789, 663] width 986 height 113
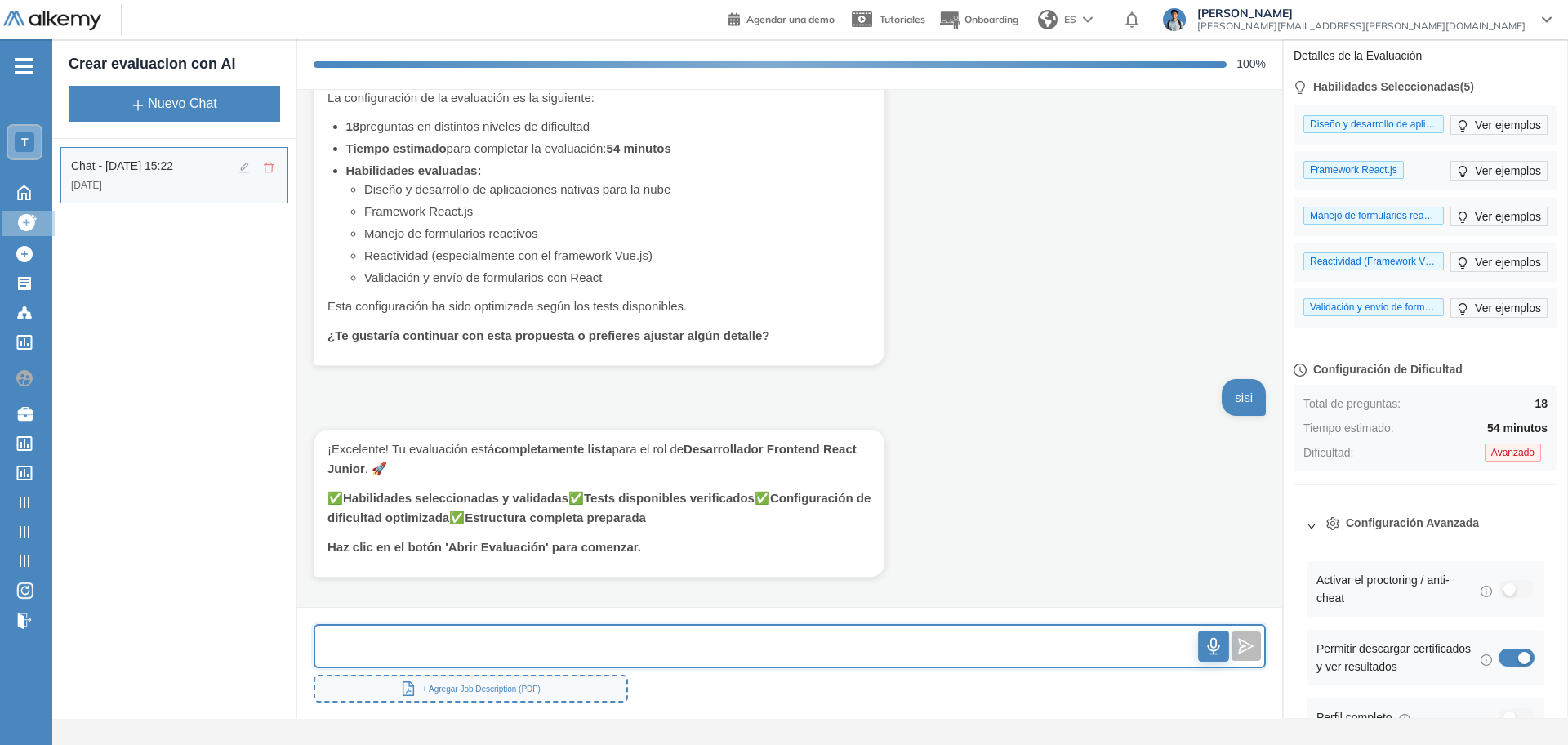
click at [560, 651] on input "text" at bounding box center [757, 646] width 884 height 35
type input "**"
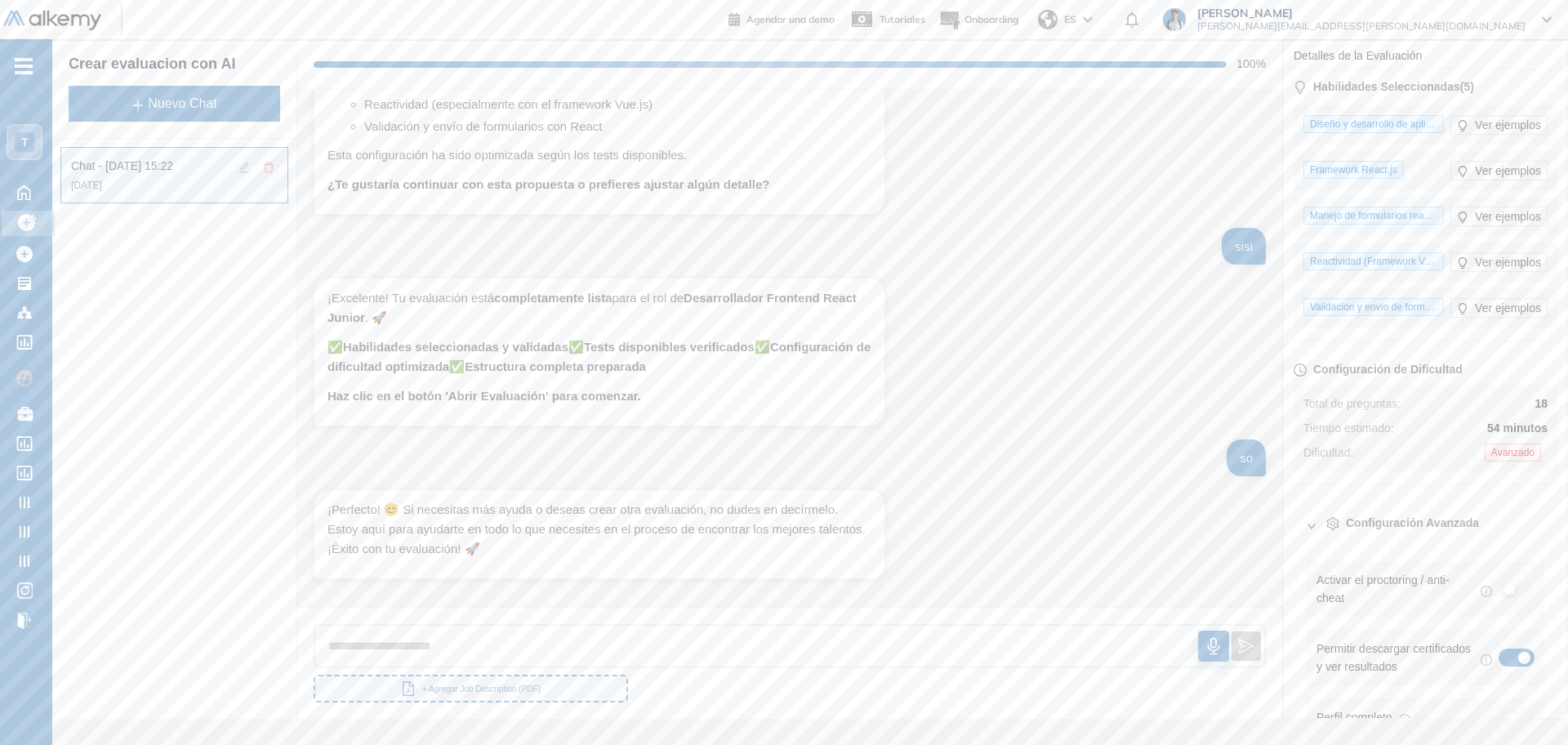
scroll to position [593, 0]
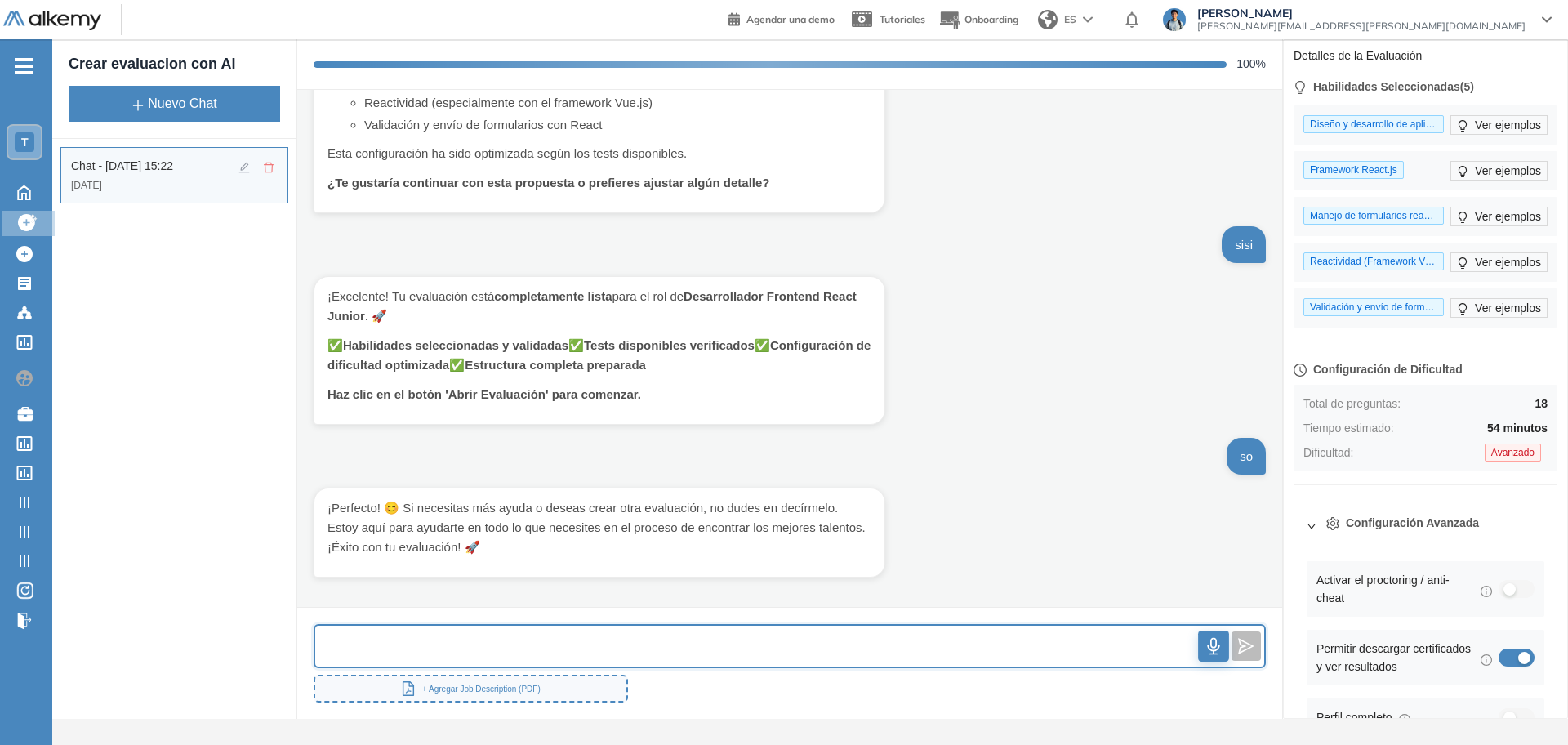
click at [560, 647] on input "text" at bounding box center [757, 646] width 884 height 35
type input "******"
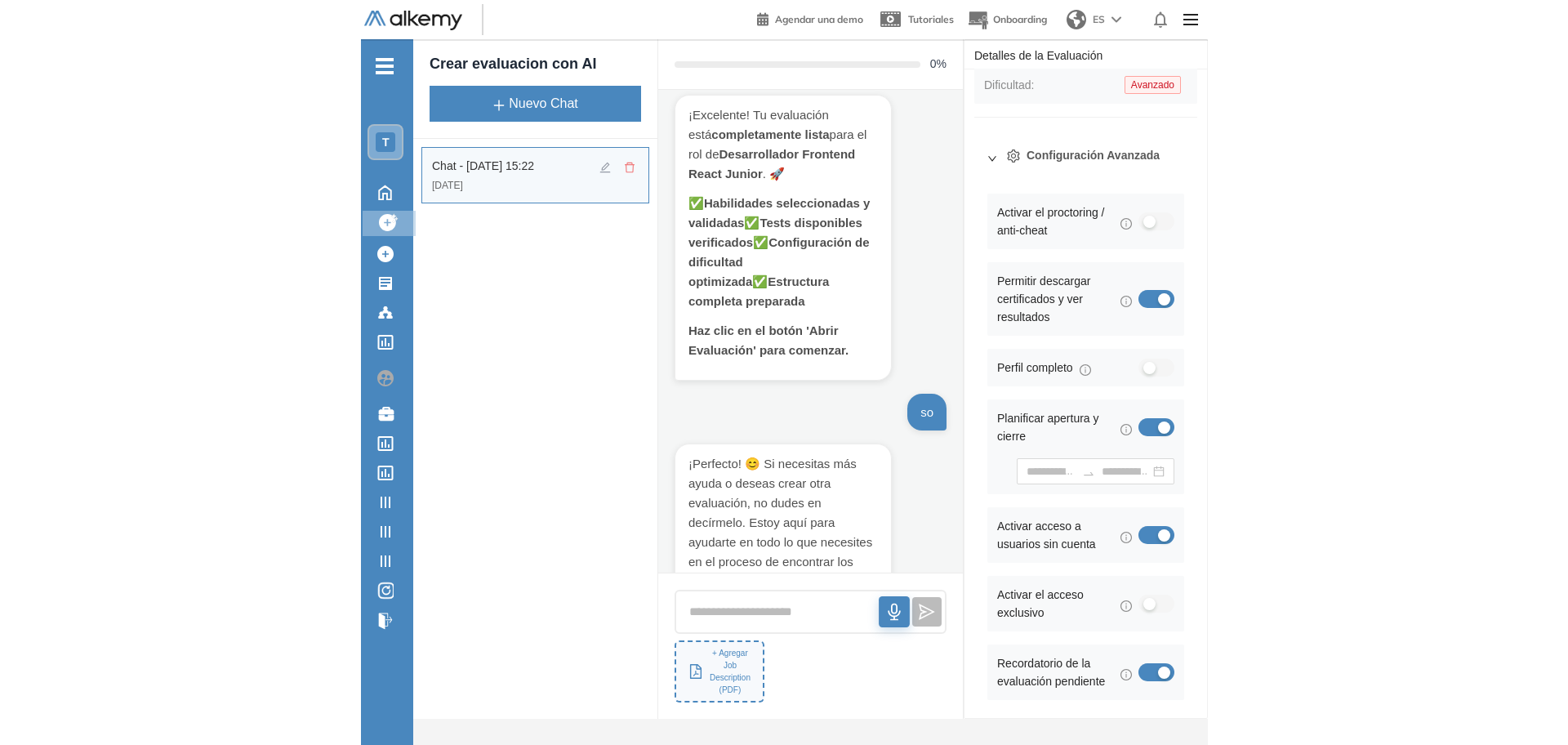
scroll to position [725, 0]
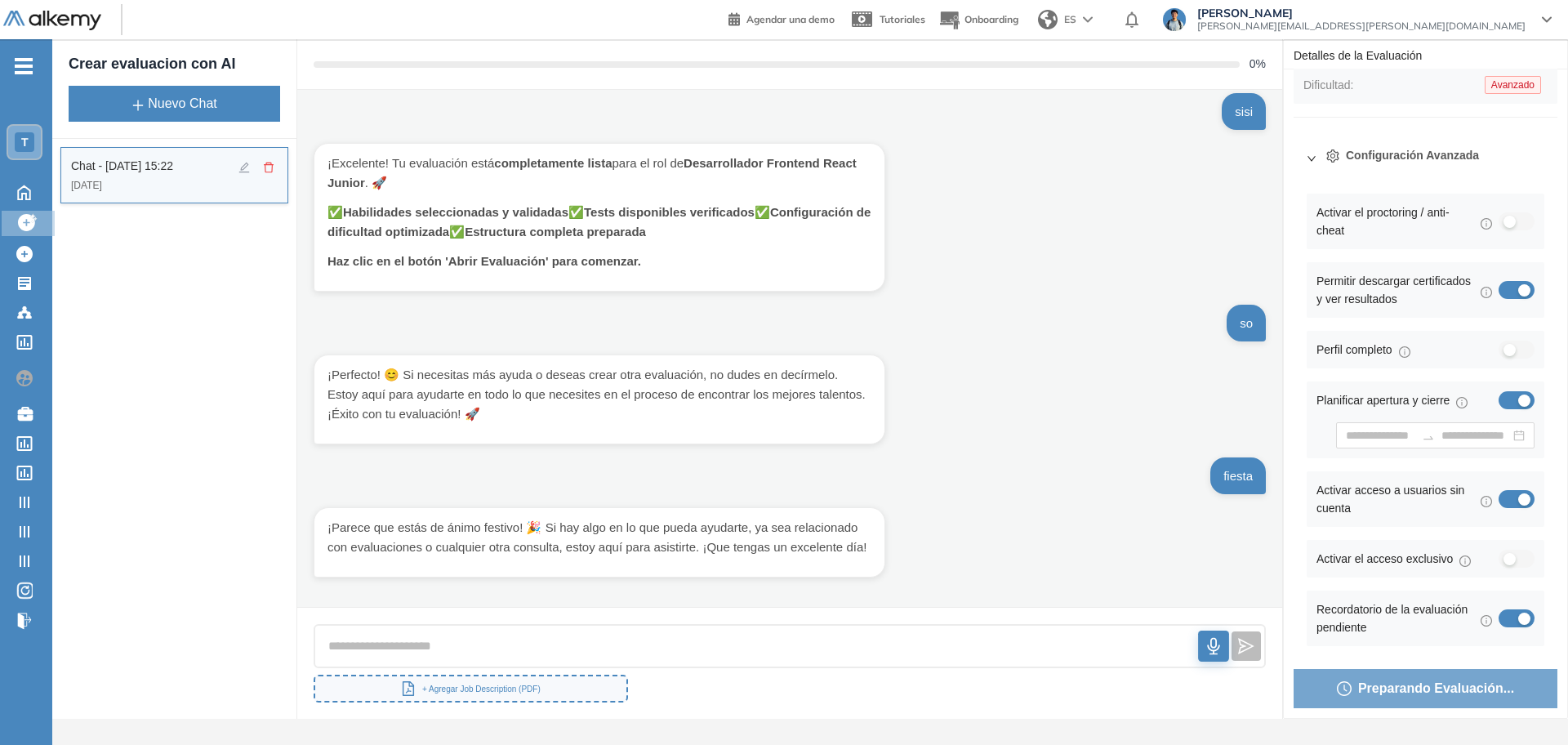
click at [272, 169] on icon "delete" at bounding box center [269, 168] width 10 height 11
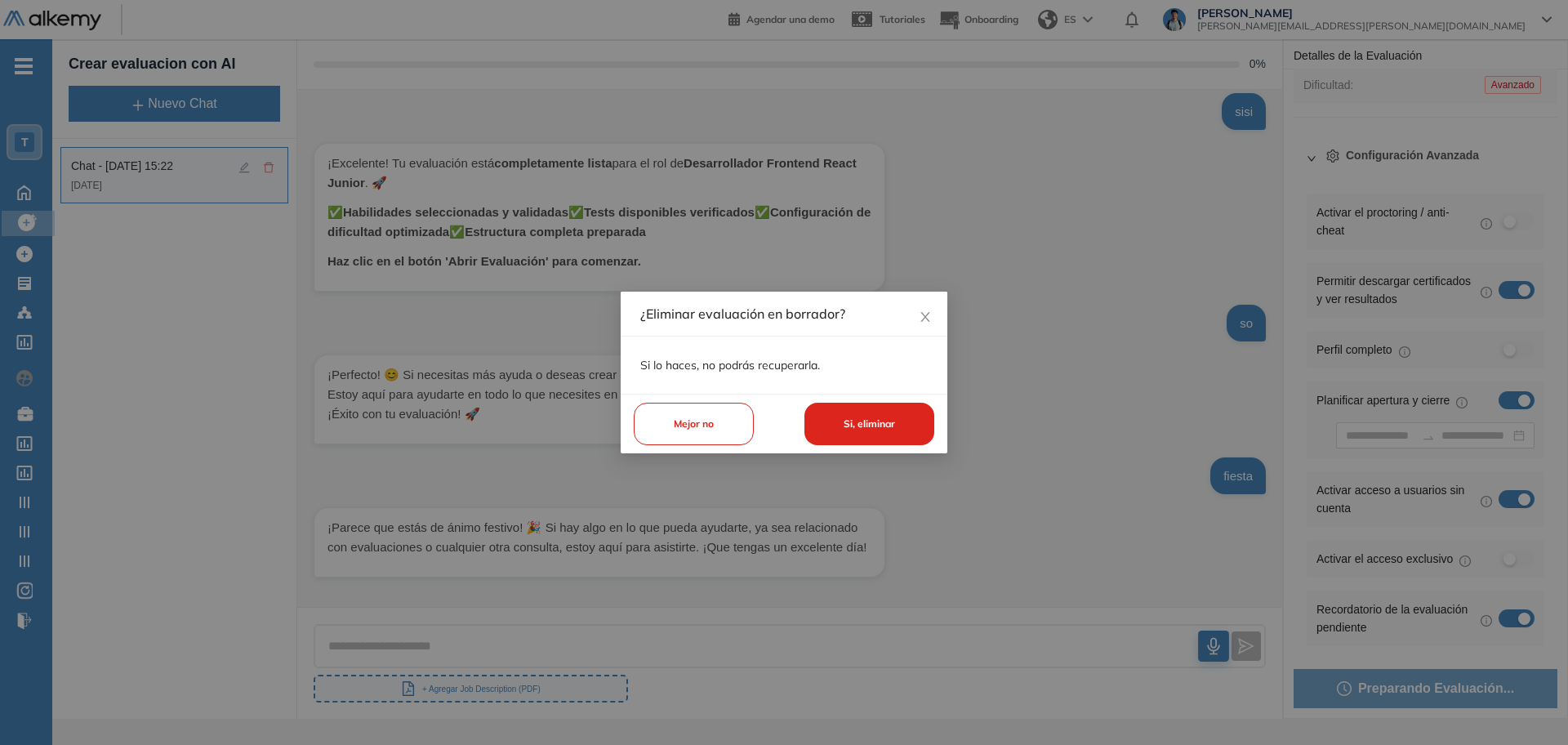
click at [846, 443] on button "Si, eliminar" at bounding box center [869, 424] width 129 height 43
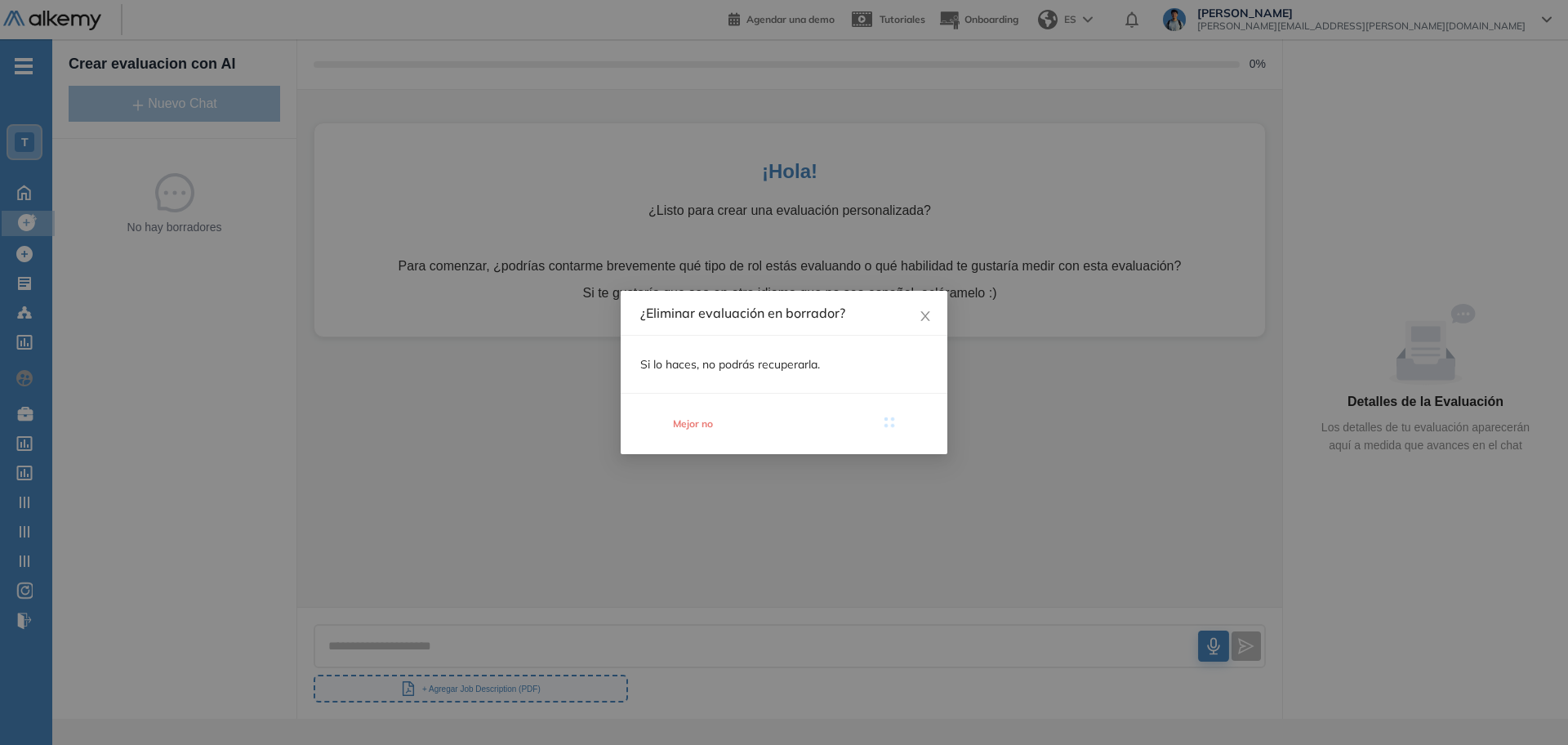
scroll to position [0, 0]
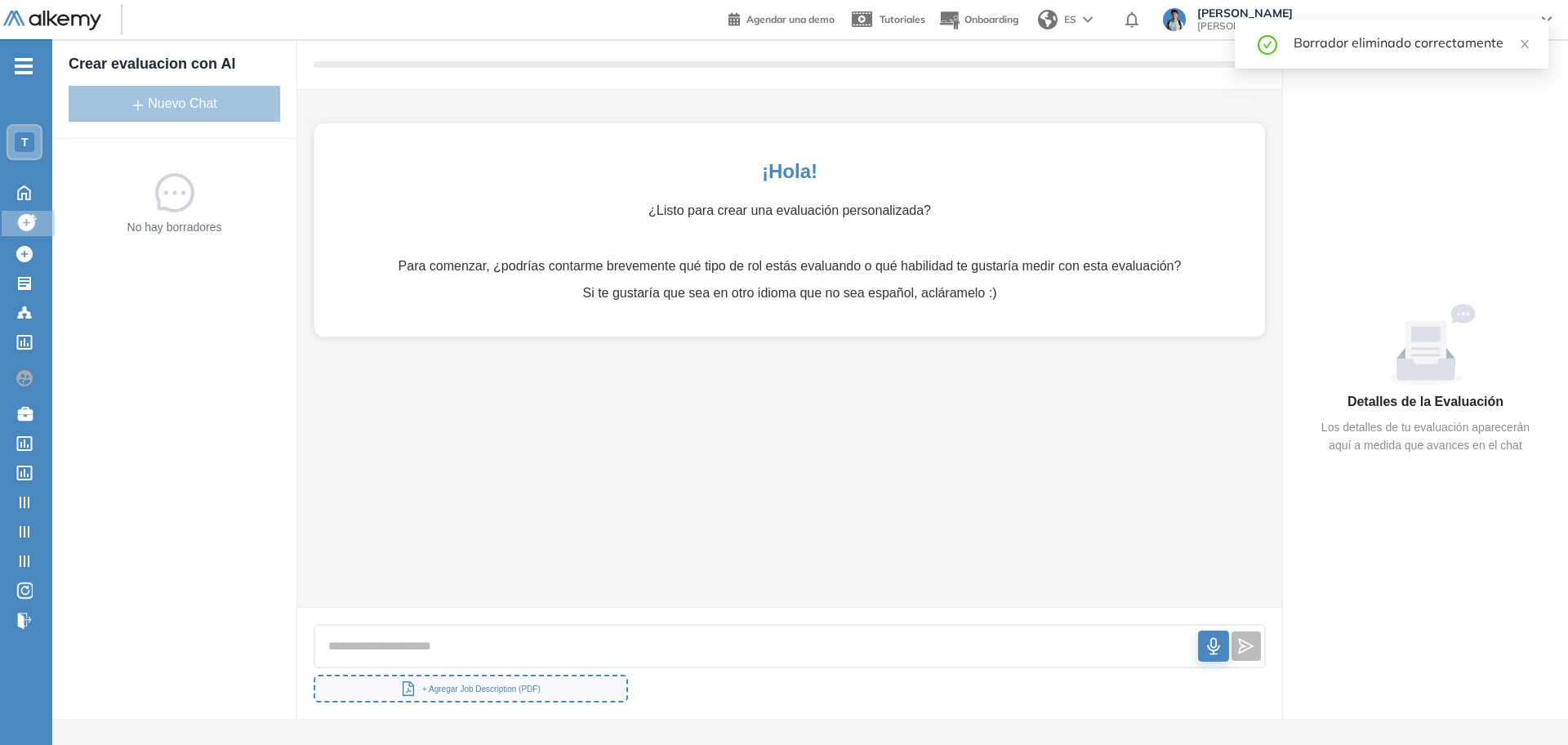
click at [228, 380] on div "No hay borradores" at bounding box center [174, 428] width 244 height 579
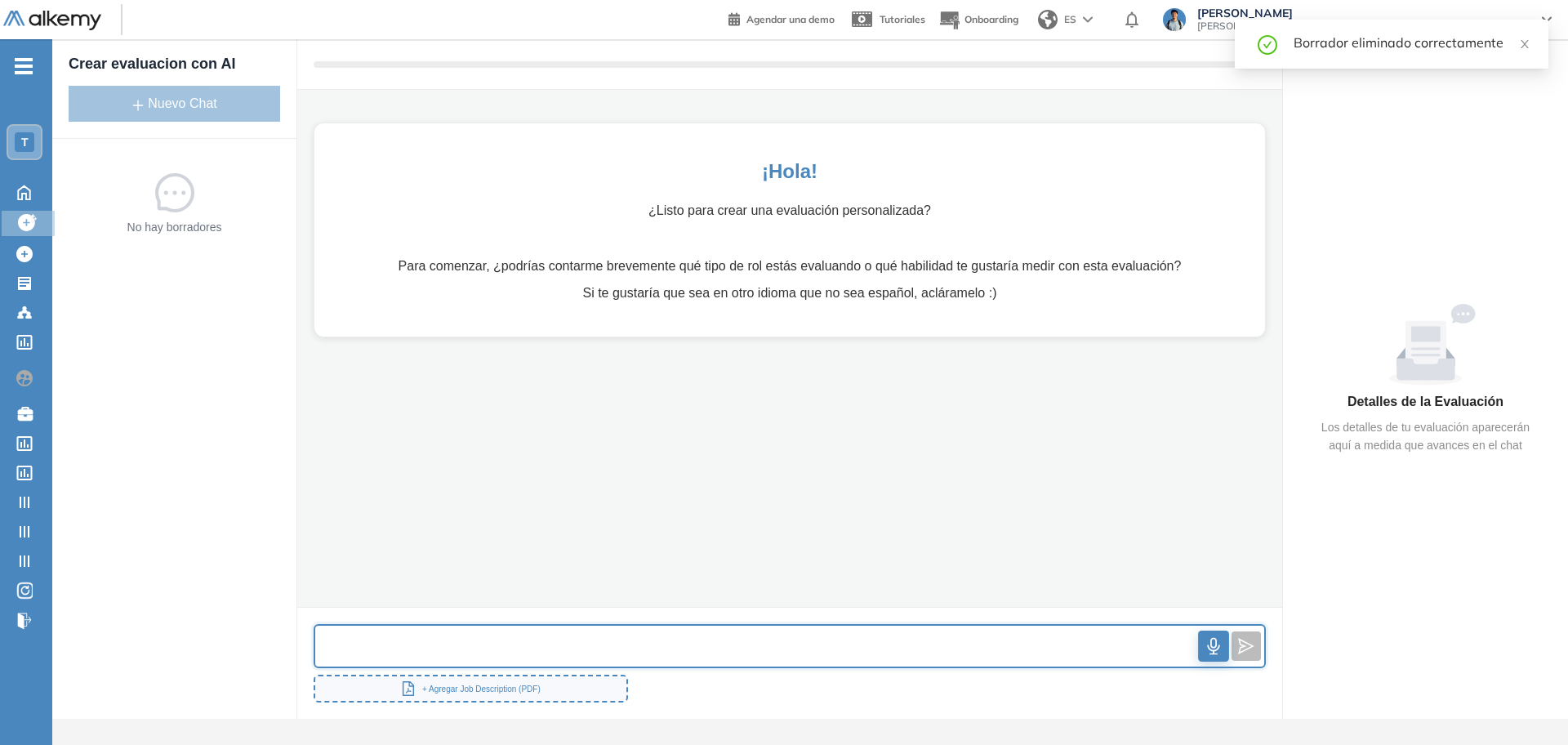
click at [806, 633] on input "text" at bounding box center [757, 646] width 884 height 35
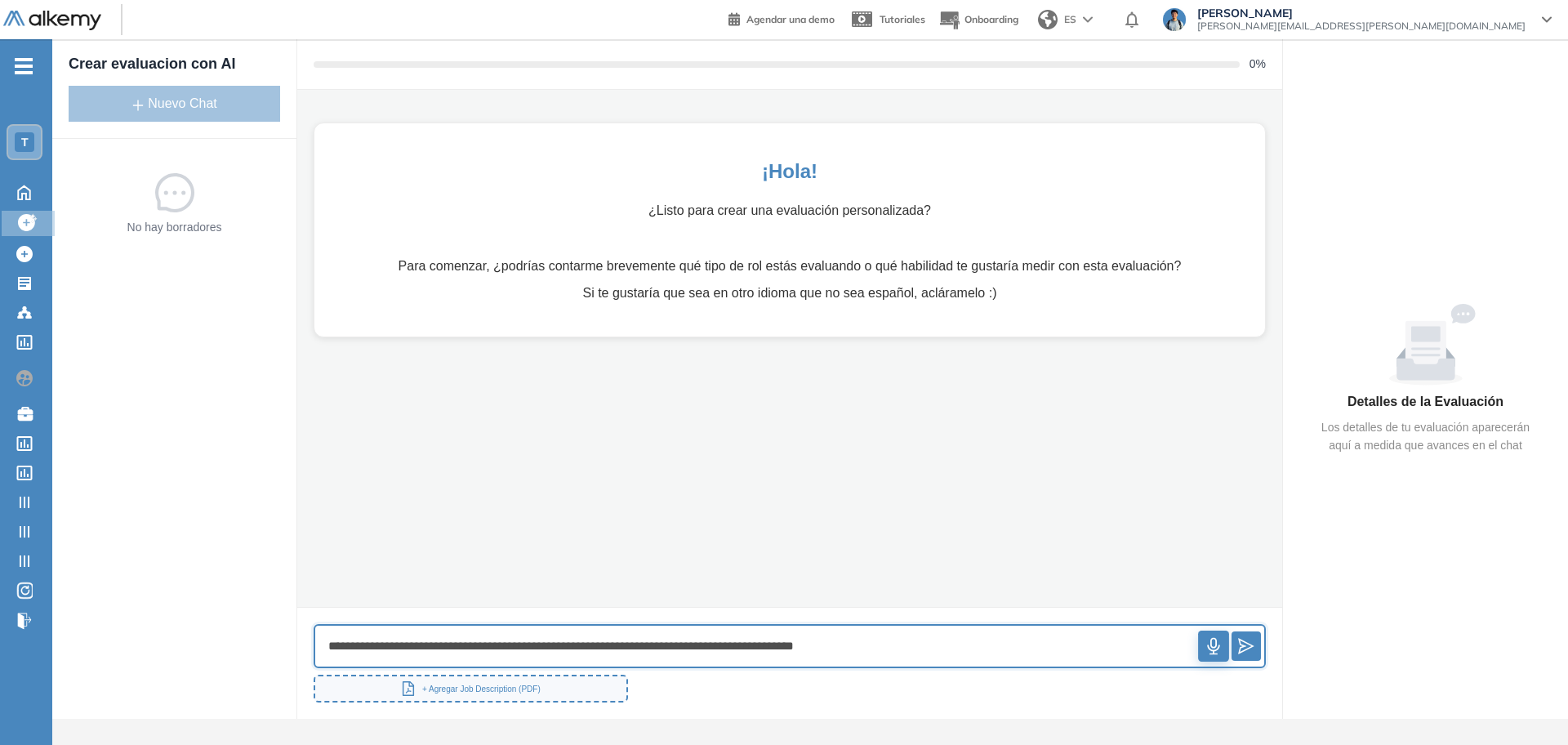
type input "**********"
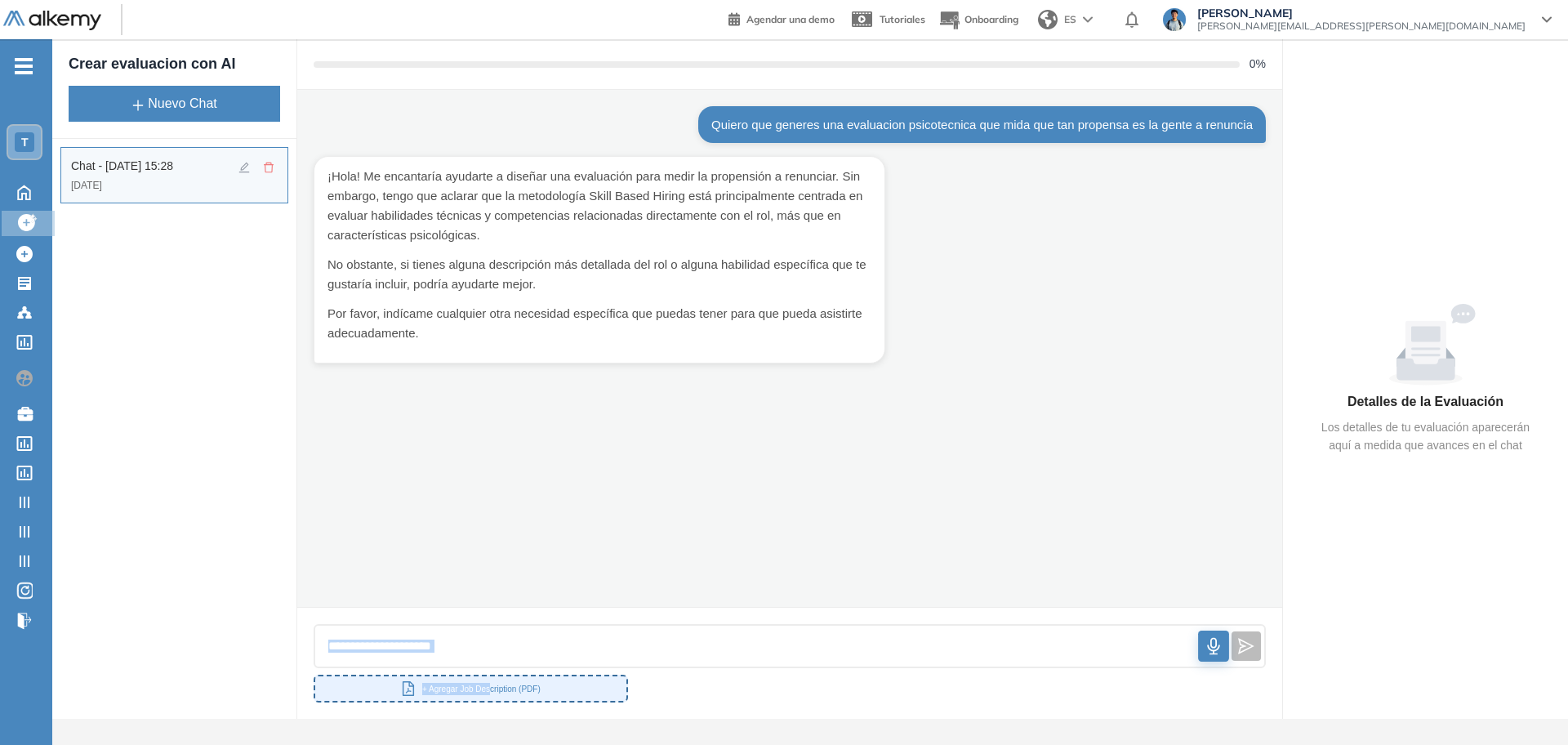
drag, startPoint x: 517, startPoint y: 623, endPoint x: 491, endPoint y: 692, distance: 73.7
click at [491, 702] on div "0 % Quiero que generes una evaluacion psicotecnica que mida que tan propensa es…" at bounding box center [789, 378] width 986 height 679
click at [496, 626] on div at bounding box center [789, 646] width 952 height 45
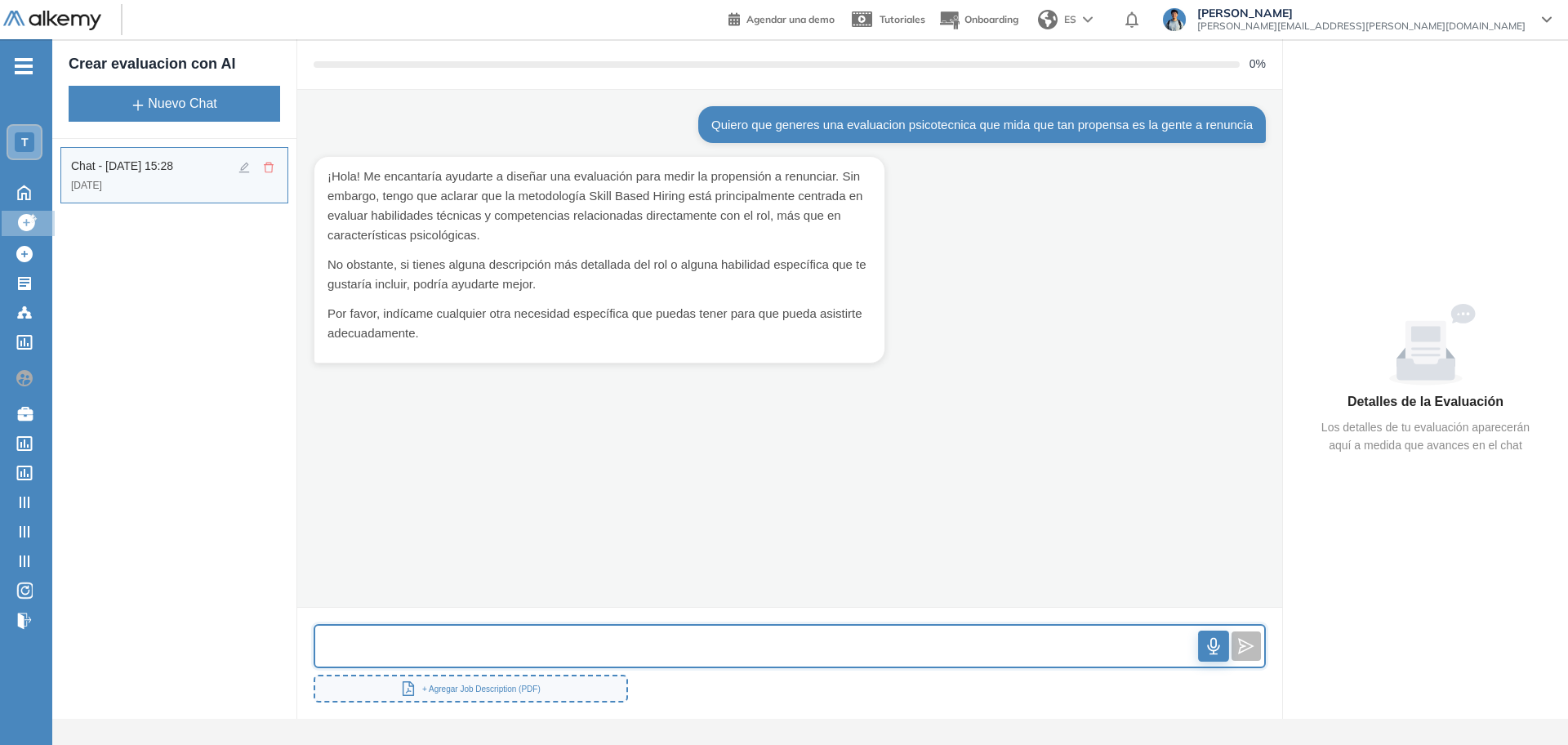
click at [491, 638] on input "text" at bounding box center [757, 646] width 884 height 35
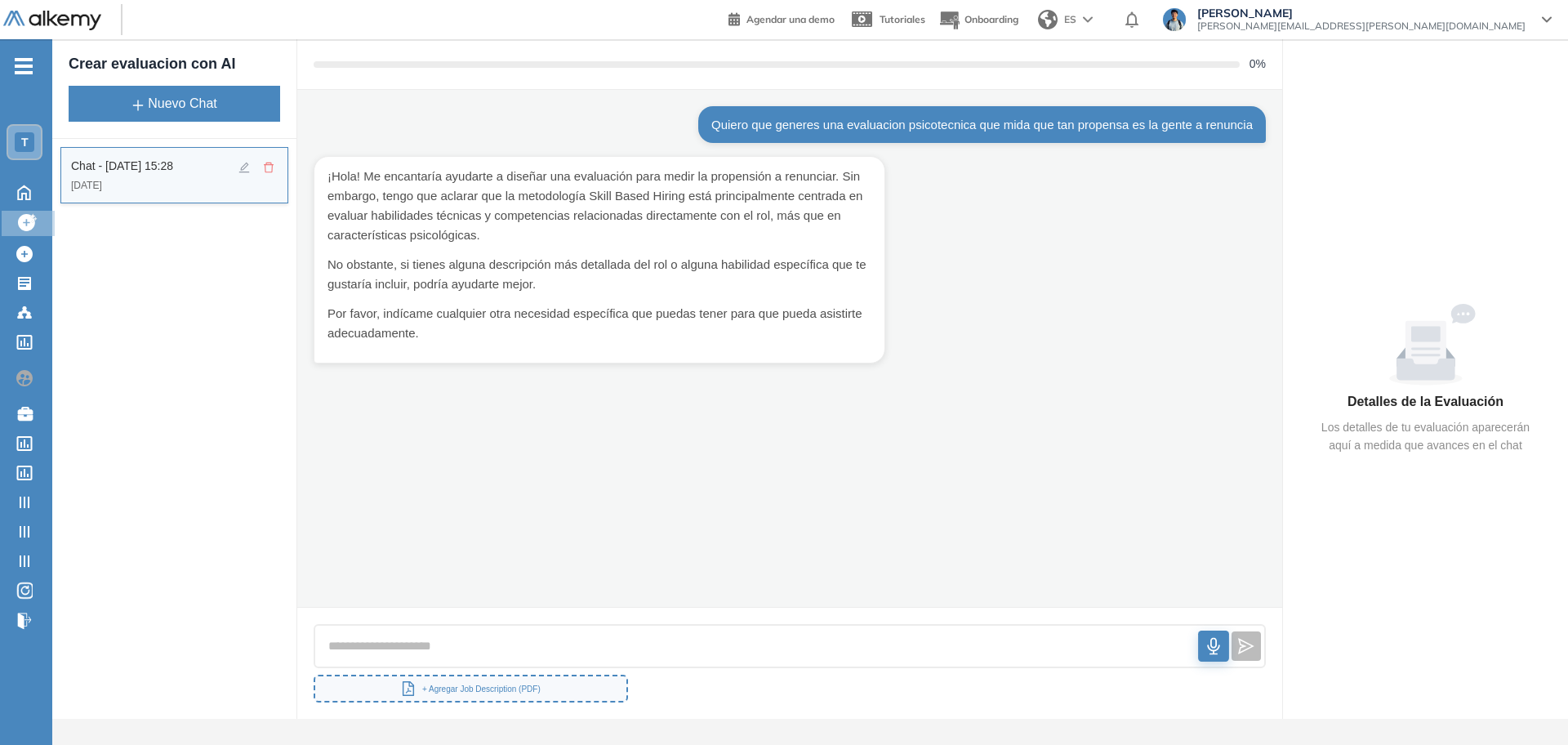
click at [270, 176] on div "Chat - [DATE] 15:28" at bounding box center [174, 168] width 207 height 21
click at [268, 169] on icon "delete" at bounding box center [269, 168] width 12 height 12
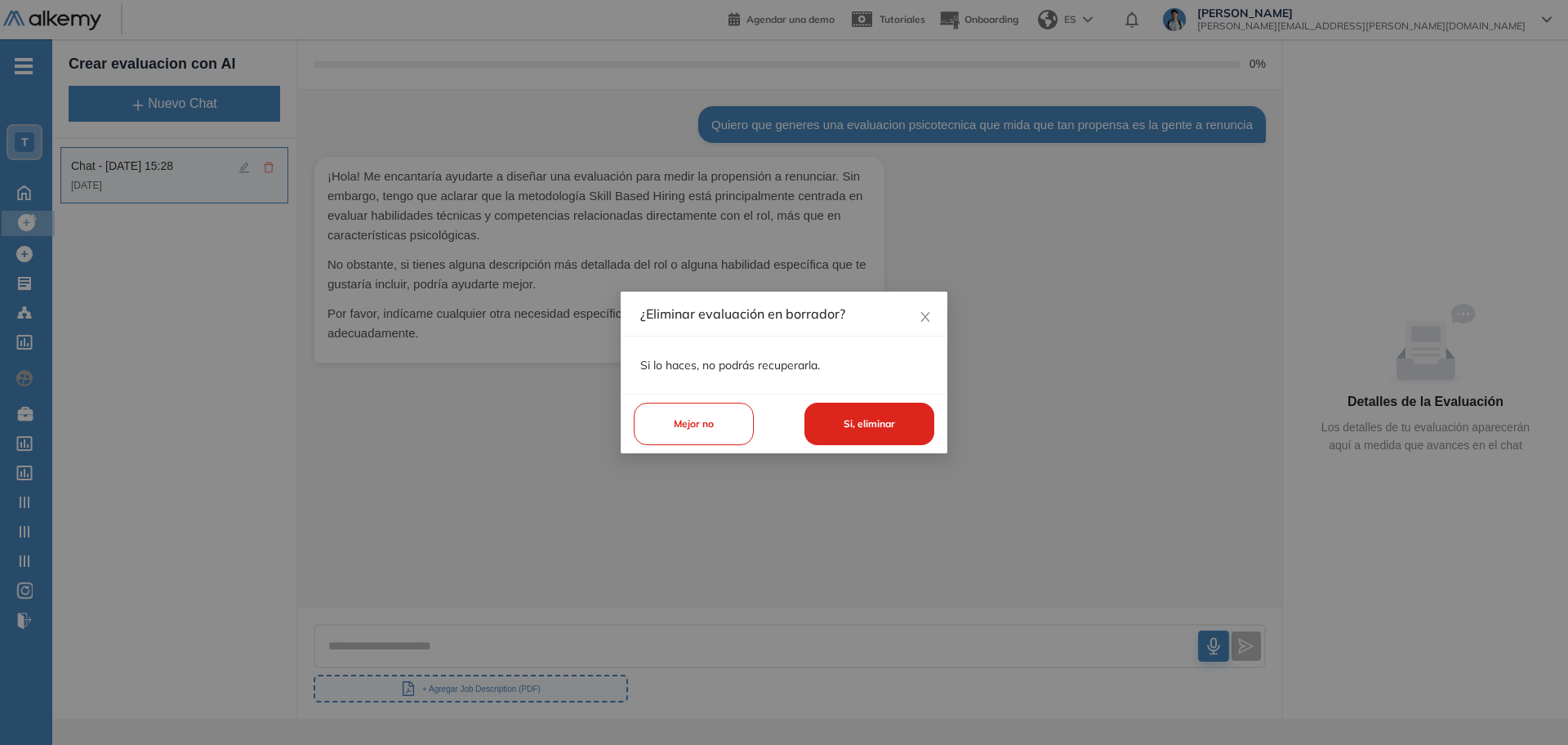
click at [846, 420] on button "Si, eliminar" at bounding box center [869, 424] width 129 height 43
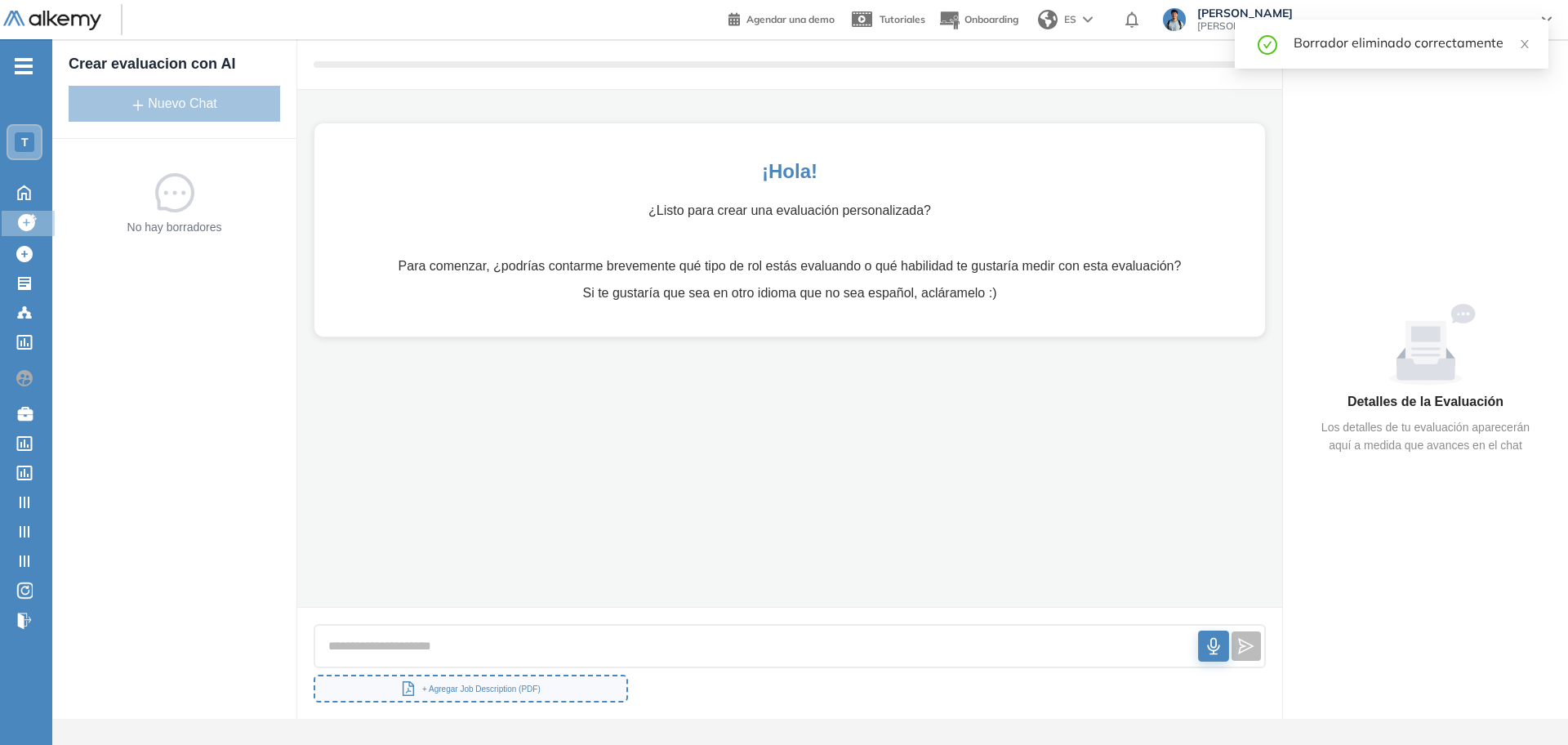
click at [598, 626] on div at bounding box center [789, 646] width 952 height 45
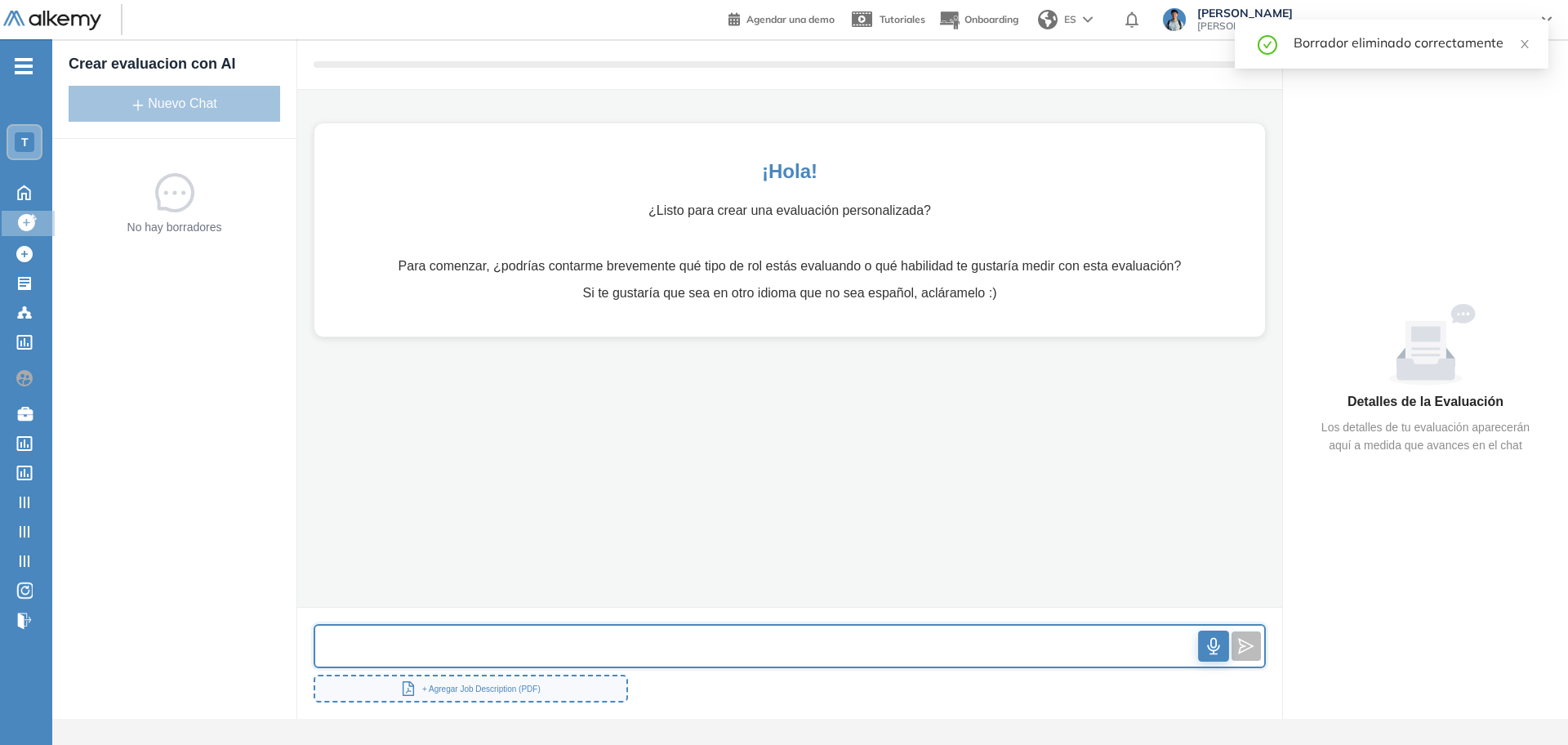
click at [582, 643] on input "text" at bounding box center [757, 646] width 884 height 35
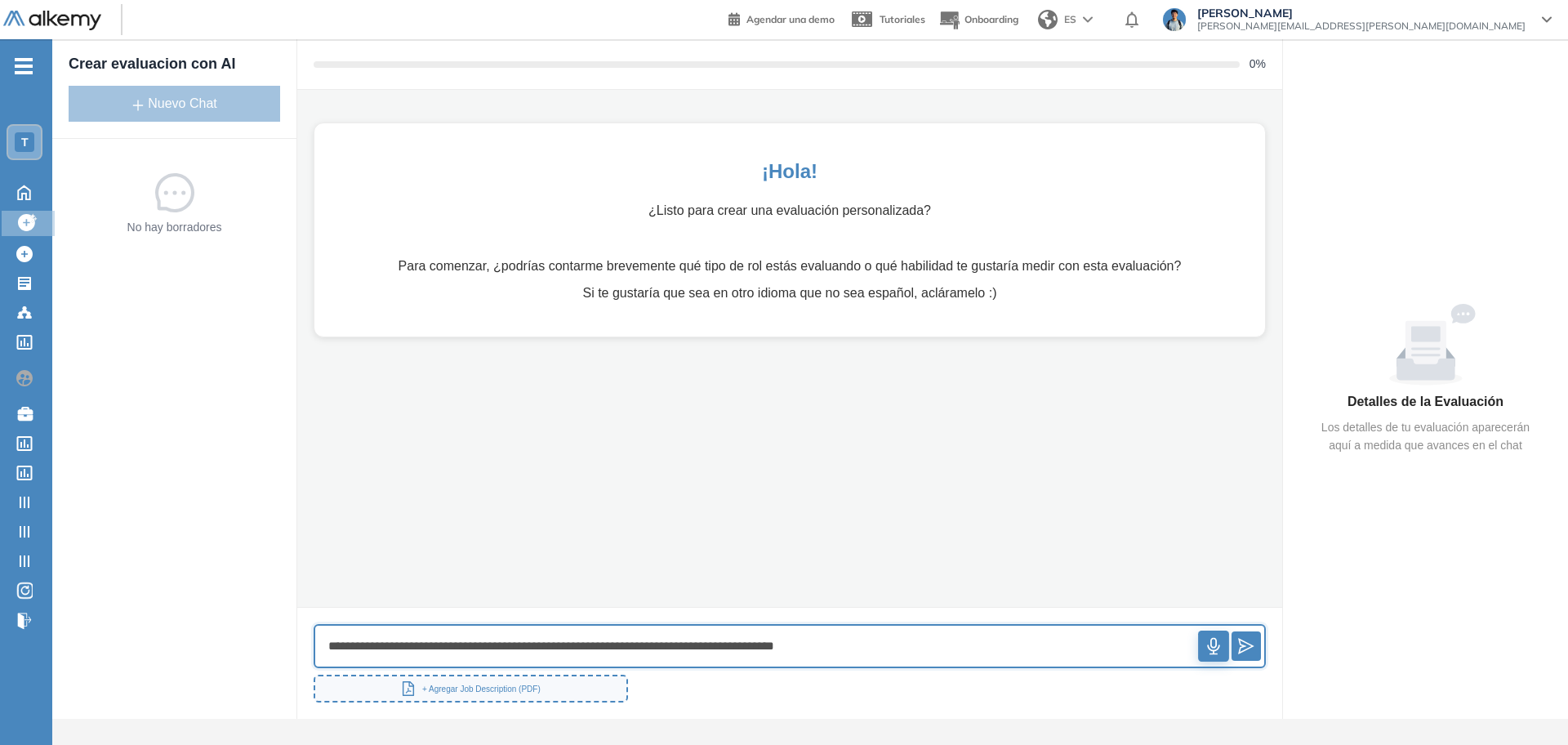
type input "**********"
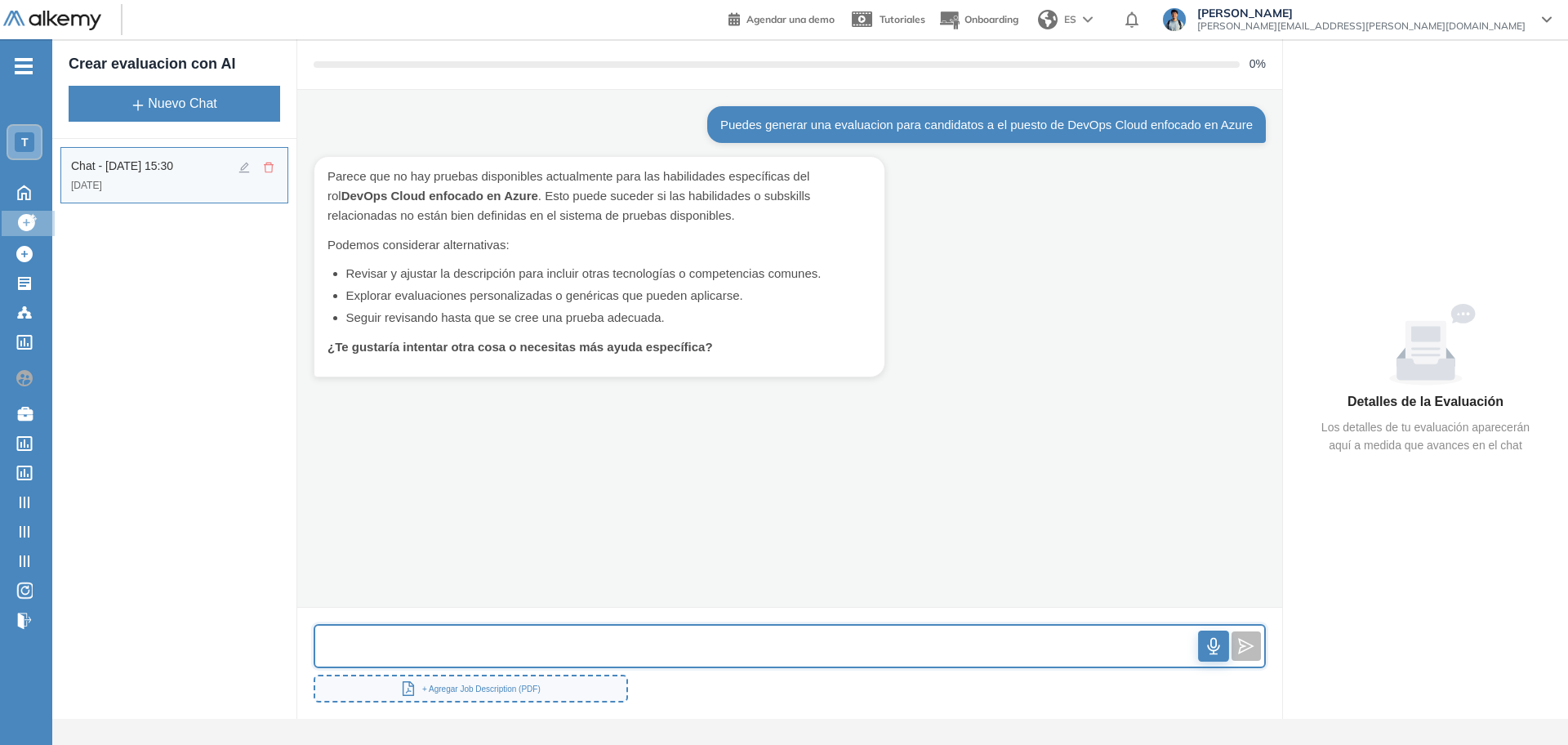
drag, startPoint x: 470, startPoint y: 645, endPoint x: 468, endPoint y: 635, distance: 10.2
click at [470, 643] on input "text" at bounding box center [757, 646] width 884 height 35
type input "*********"
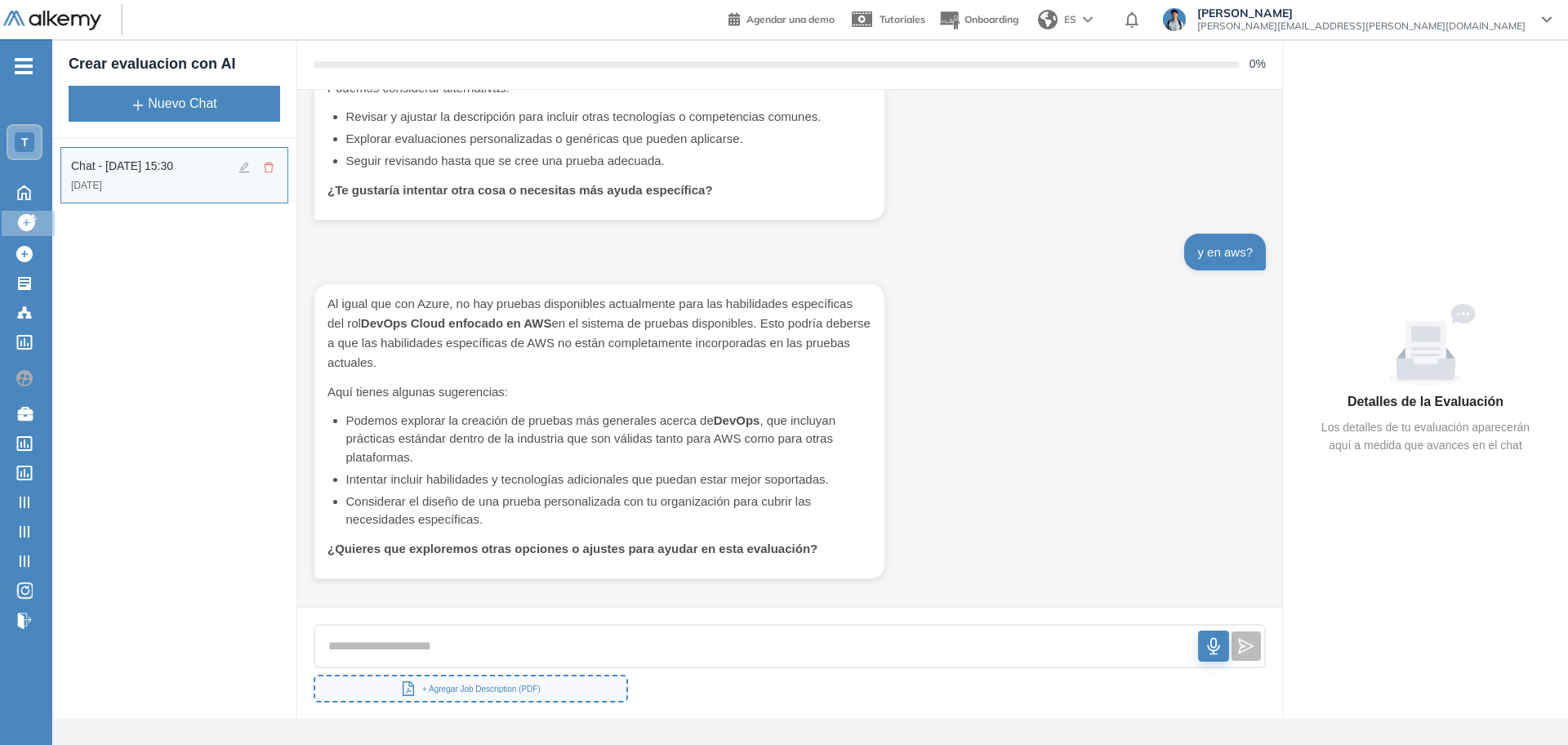
scroll to position [159, 0]
click at [361, 323] on strong "DevOps Cloud enfocado en AWS" at bounding box center [456, 322] width 191 height 14
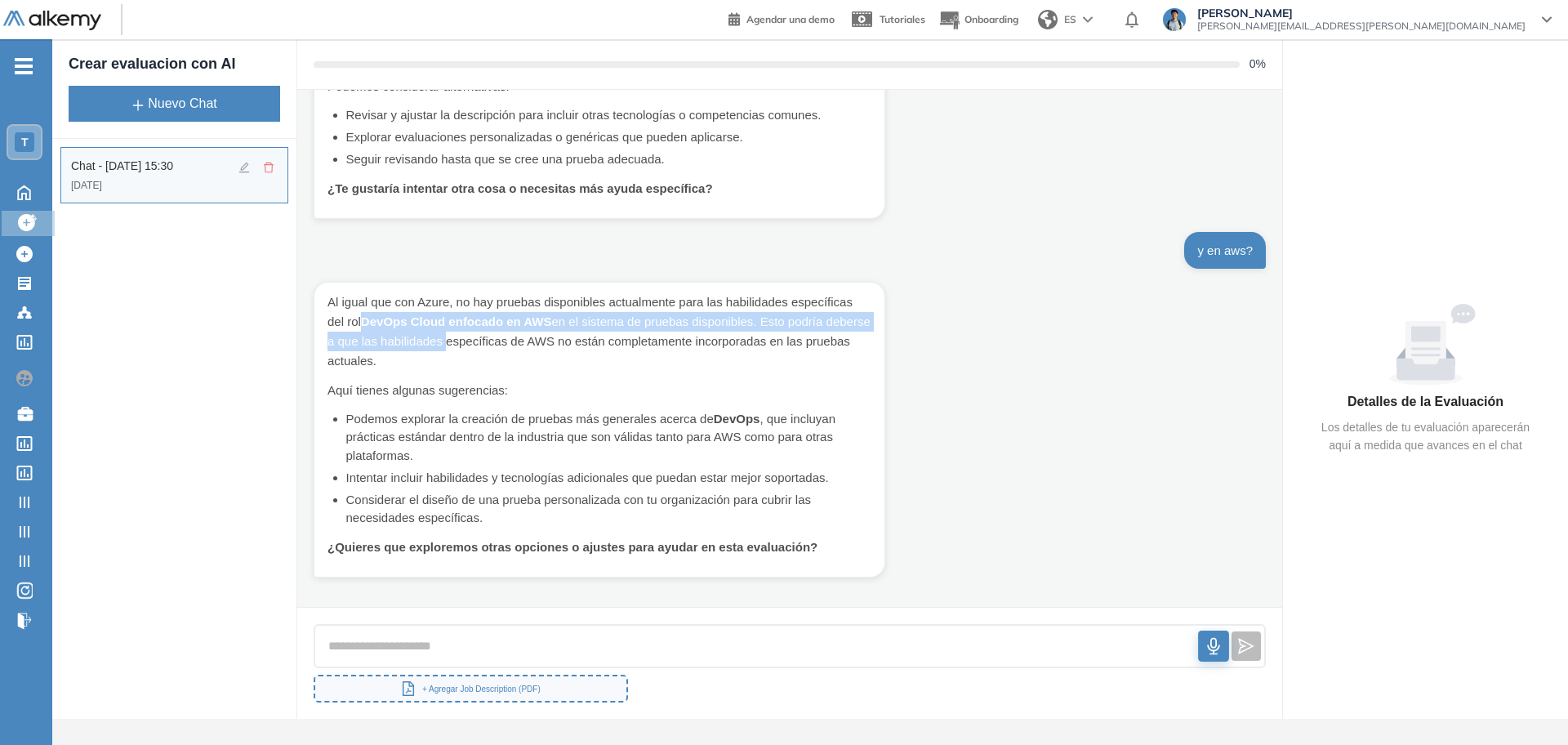
click at [410, 332] on p "Al igual que con Azure, no hay pruebas disponibles actualmente para las habilid…" at bounding box center [599, 331] width 544 height 78
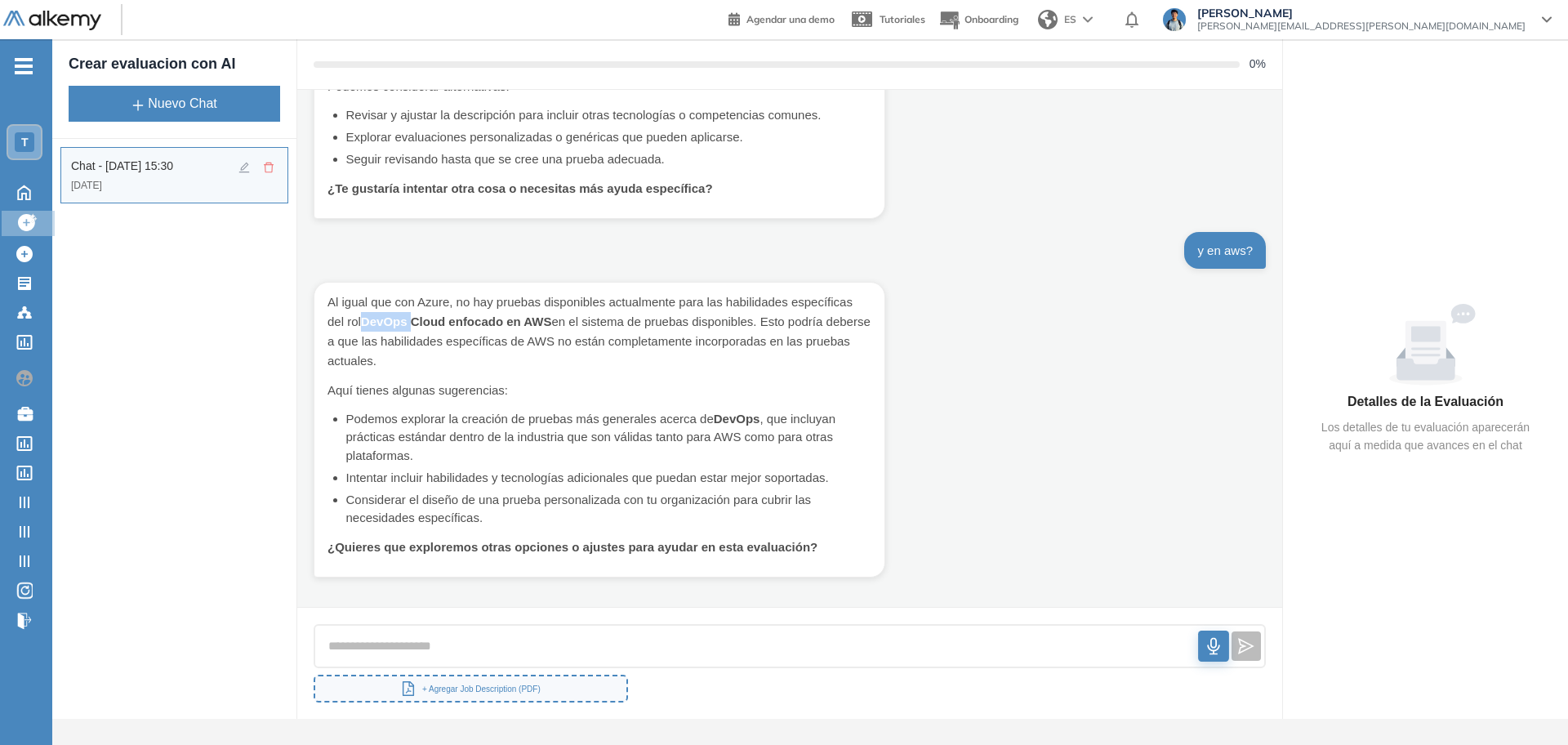
click at [388, 323] on strong "DevOps Cloud enfocado en AWS" at bounding box center [456, 322] width 191 height 14
copy strong "DevOps"
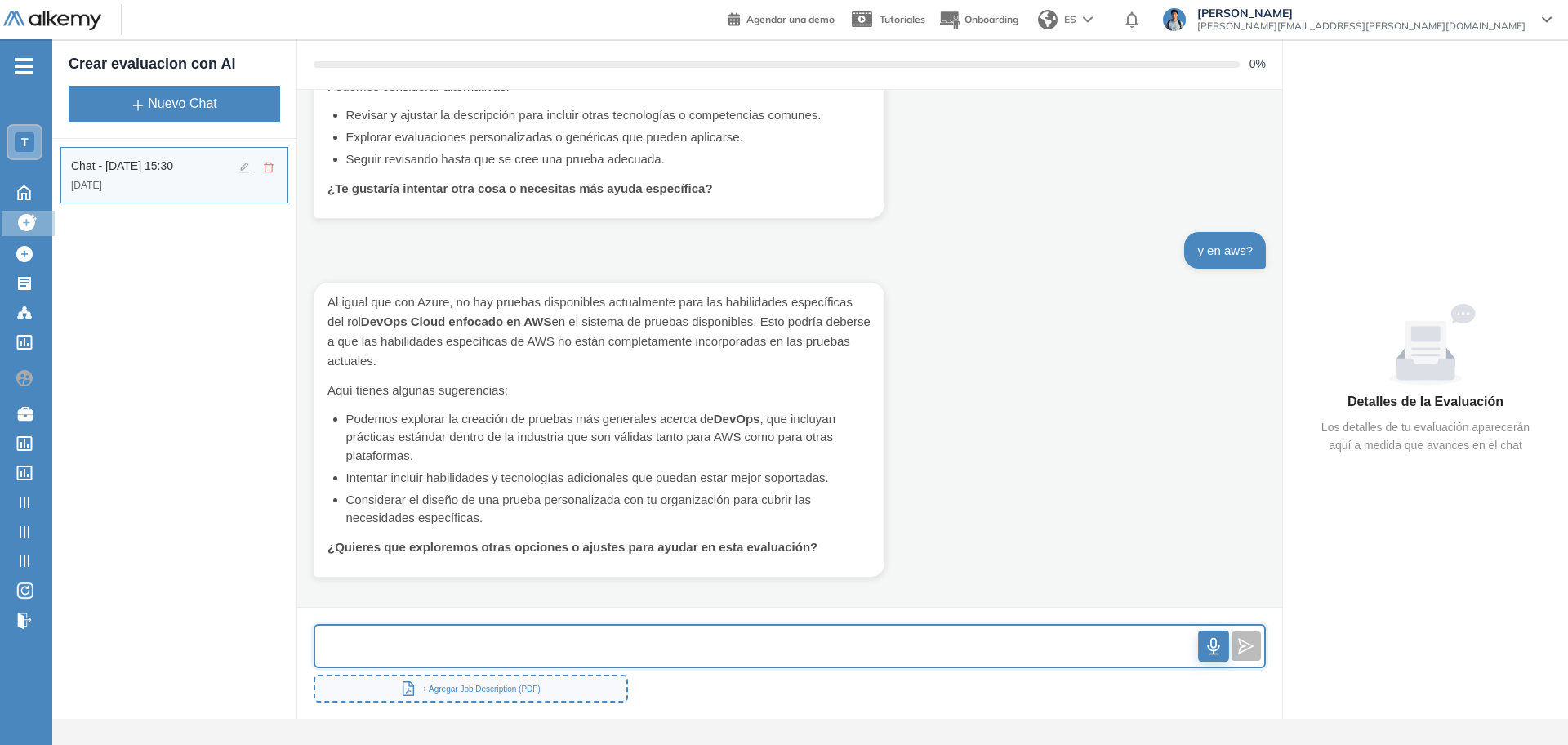
click at [505, 649] on input "text" at bounding box center [757, 646] width 884 height 35
paste input "*******"
type input "**********"
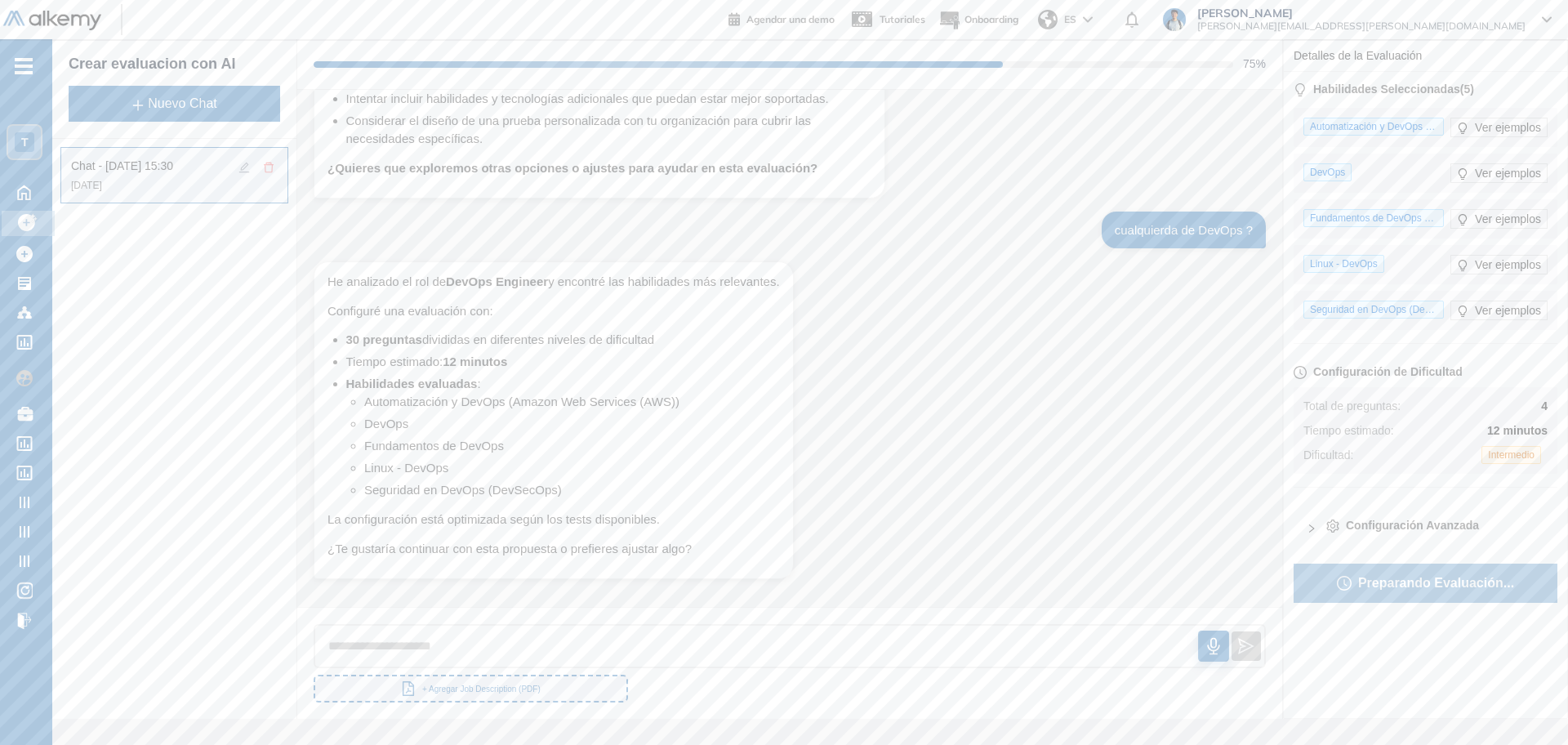
scroll to position [539, 0]
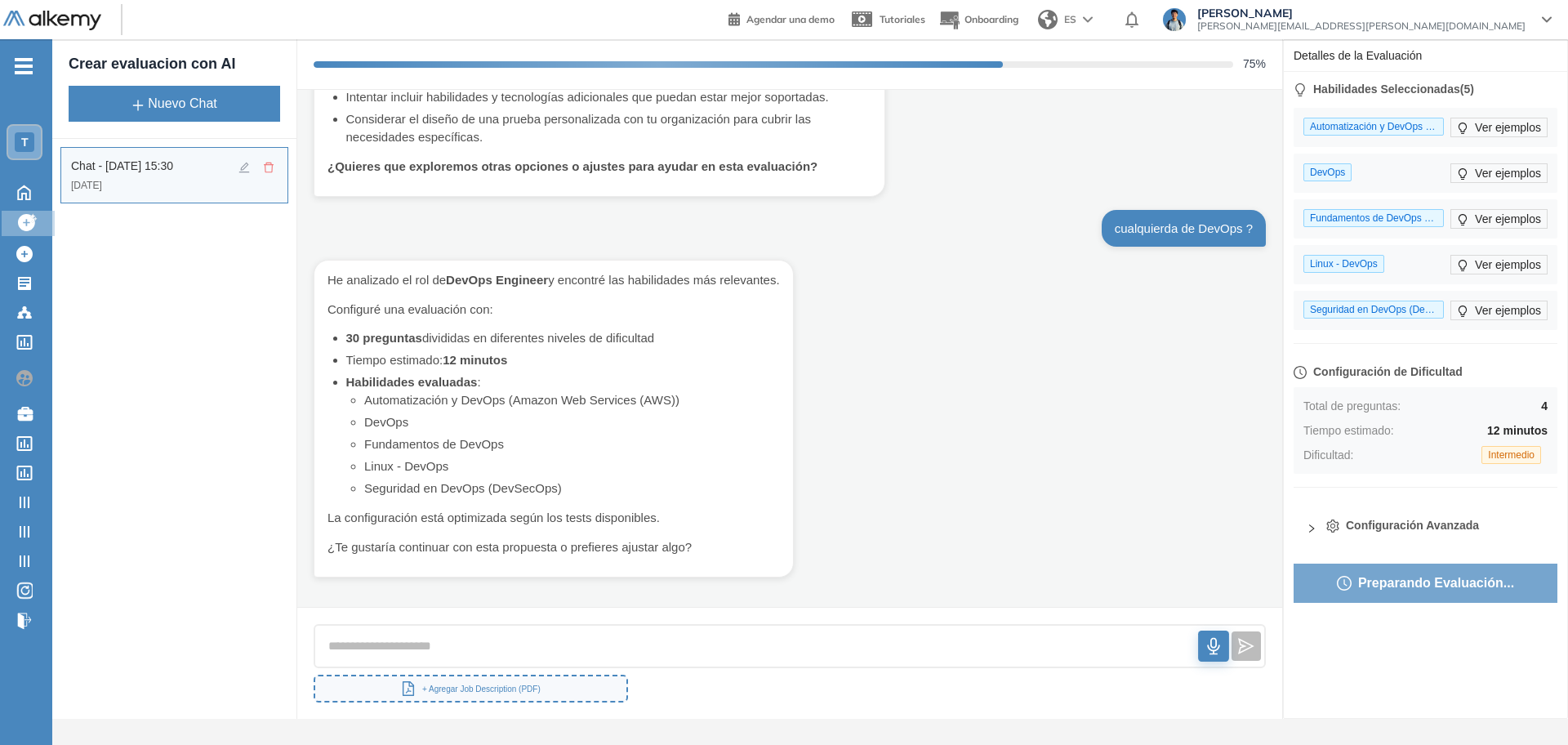
click at [846, 531] on span "Configuración Avanzada" at bounding box center [1413, 524] width 133 height 17
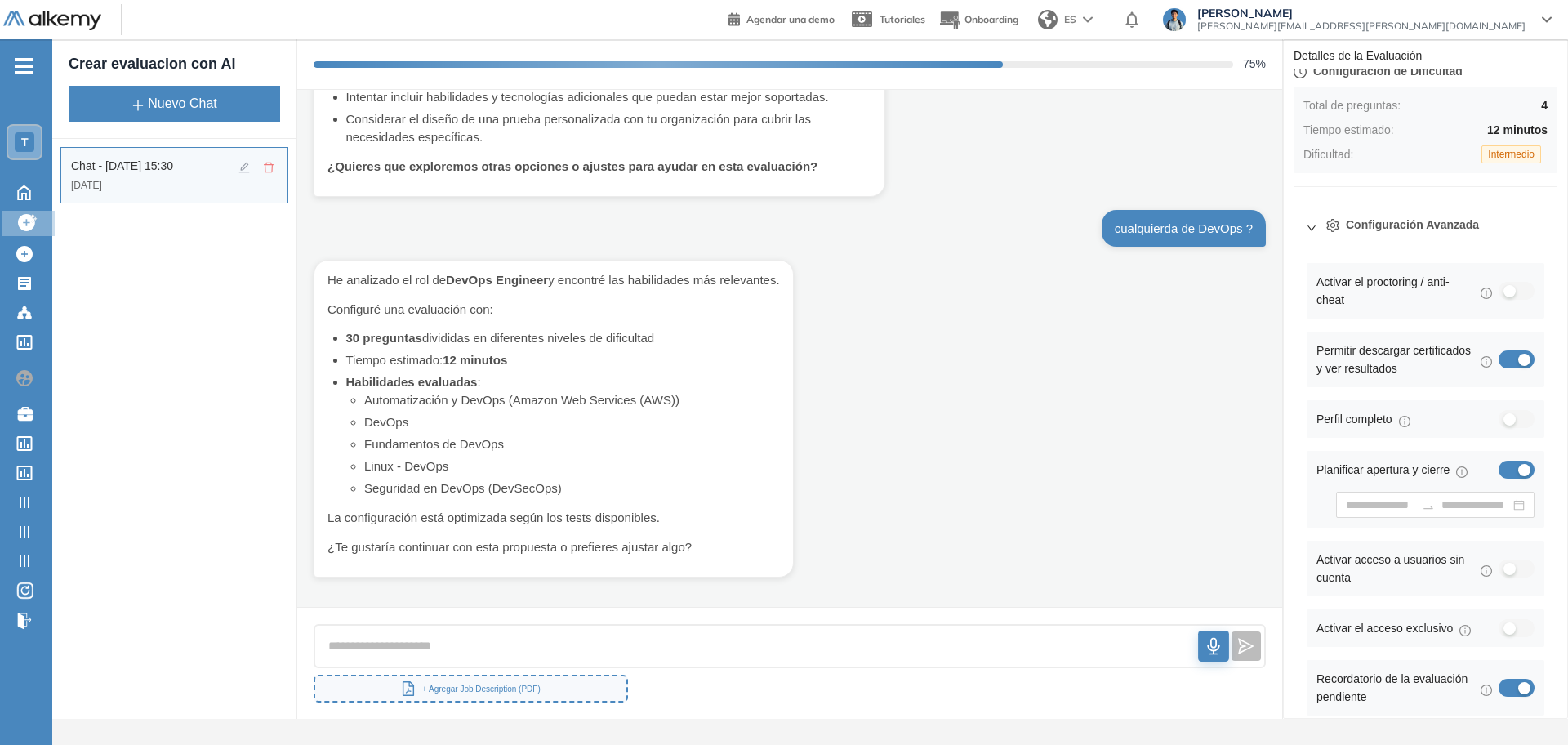
scroll to position [306, 0]
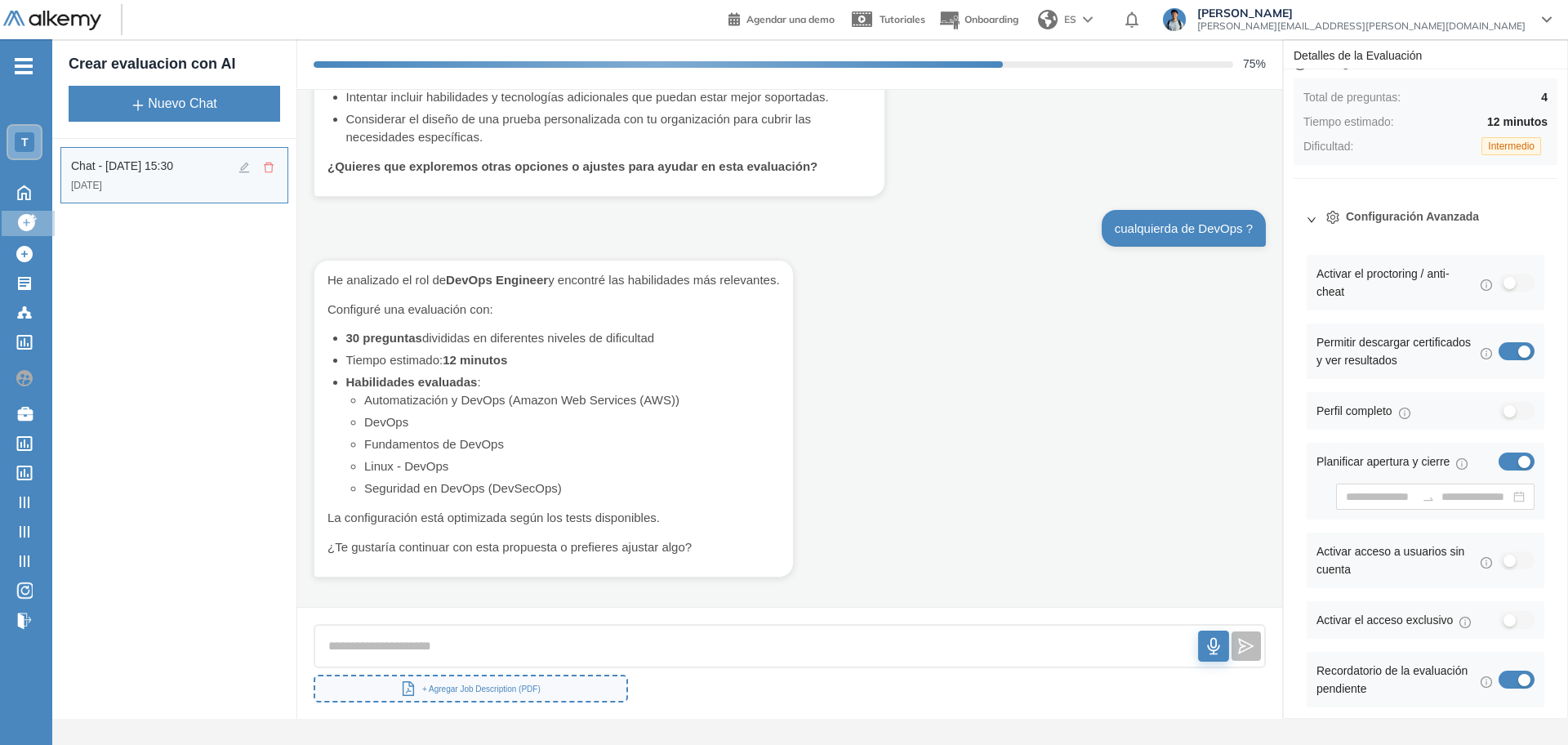
click at [846, 566] on div "button" at bounding box center [1509, 561] width 12 height 12
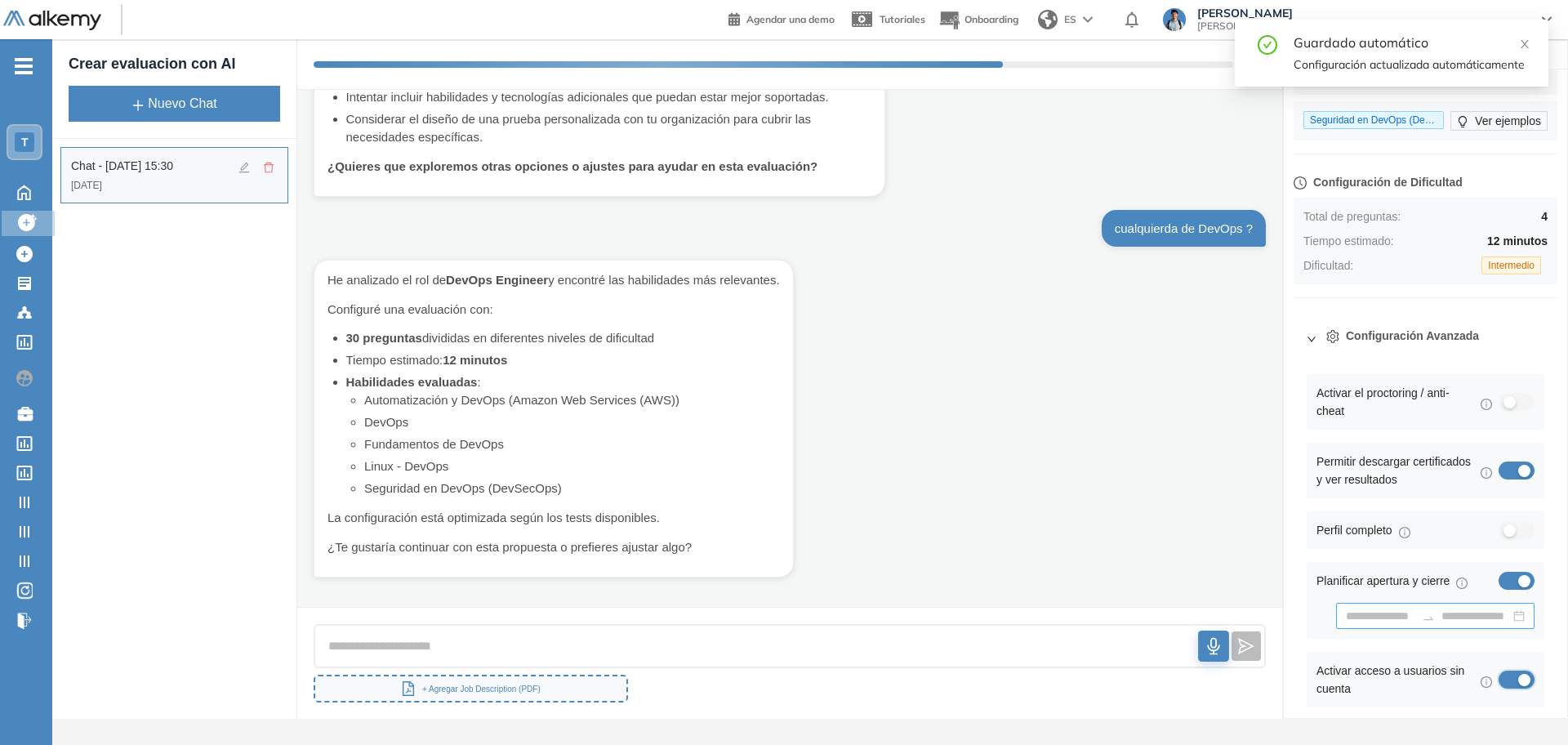
scroll to position [368, 0]
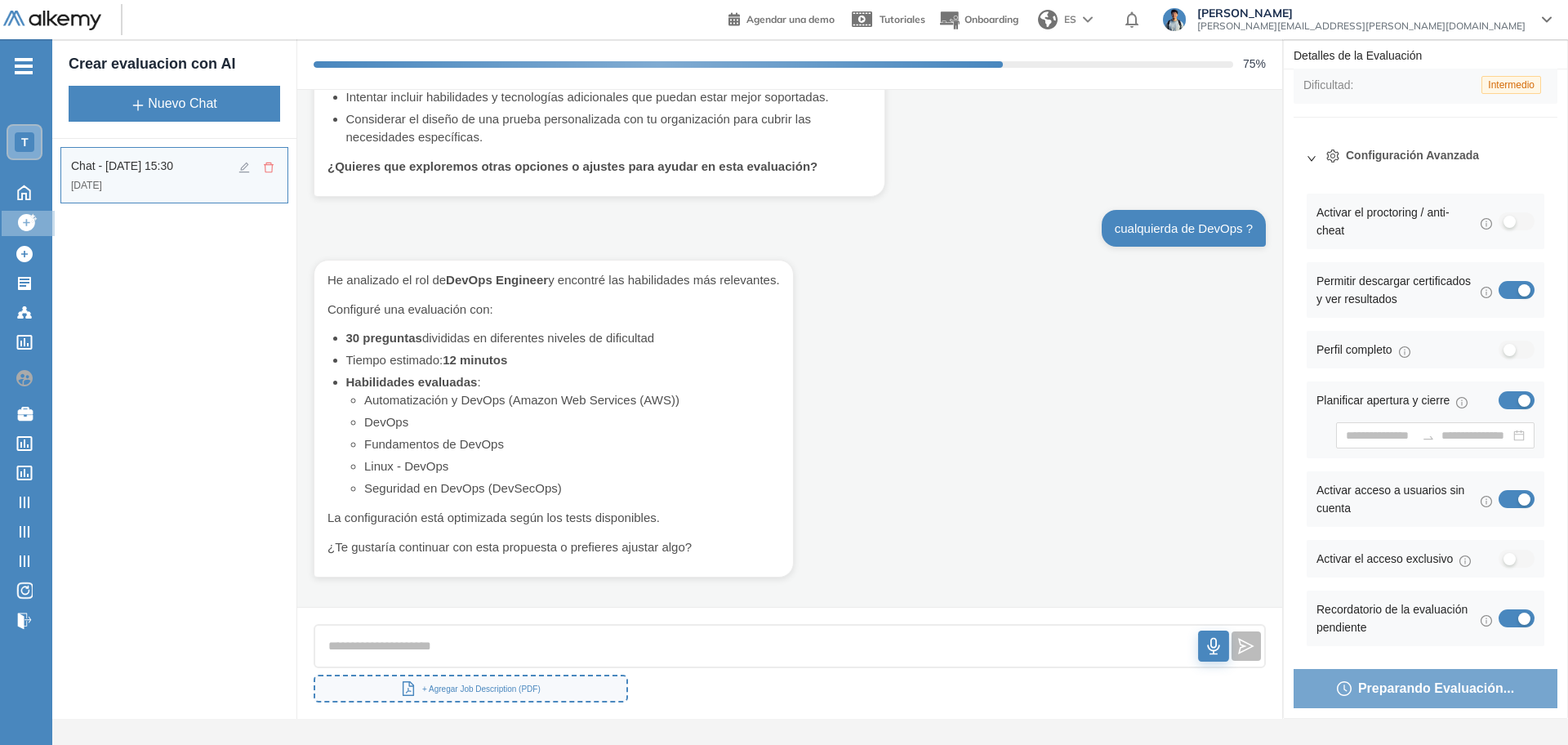
click at [846, 164] on span "Configuración Avanzada" at bounding box center [1413, 155] width 133 height 17
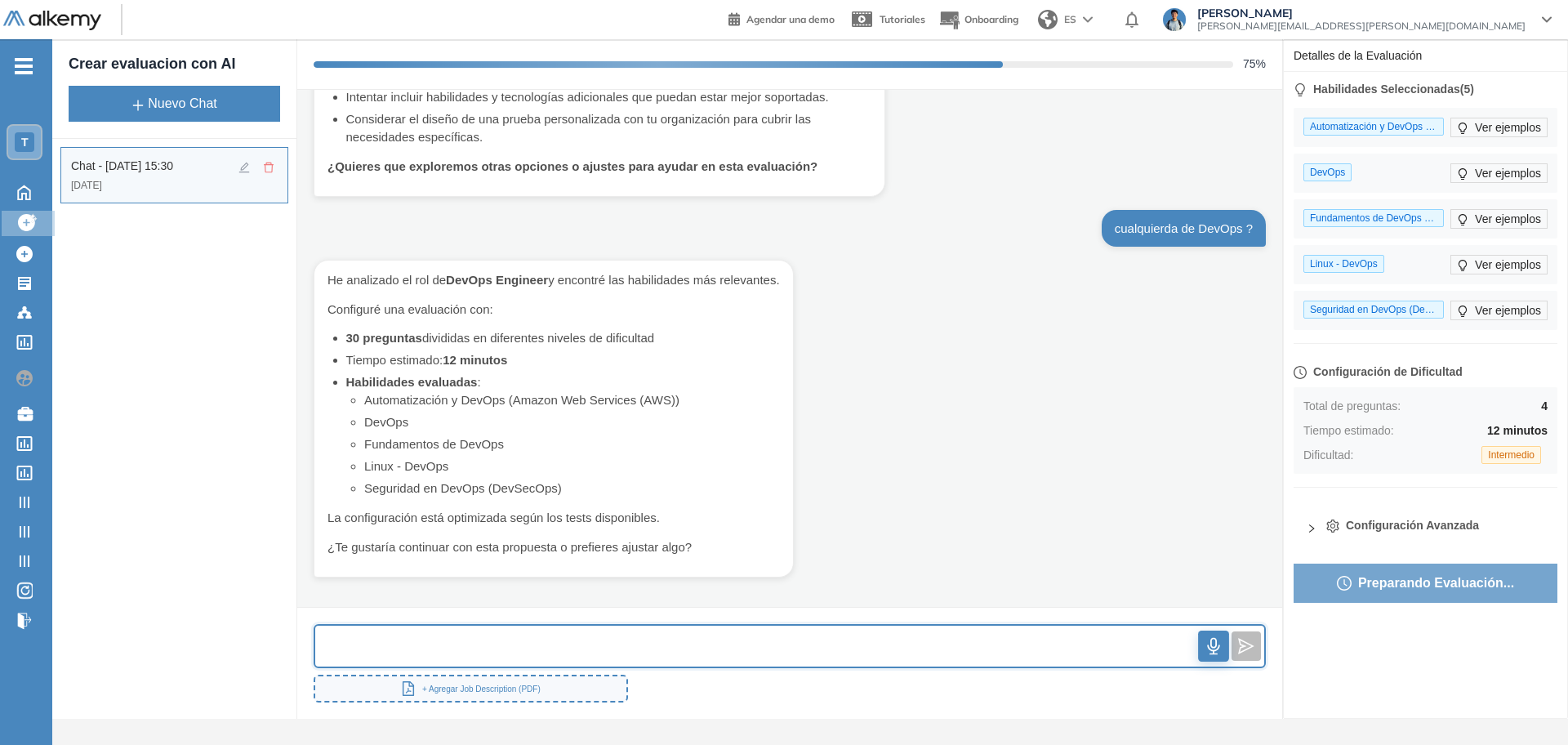
click at [793, 651] on input "text" at bounding box center [757, 646] width 884 height 35
type input "**"
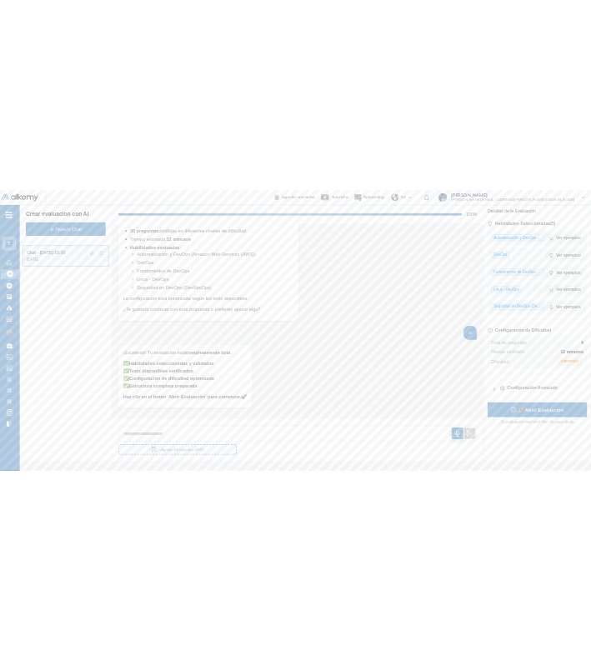
scroll to position [785, 0]
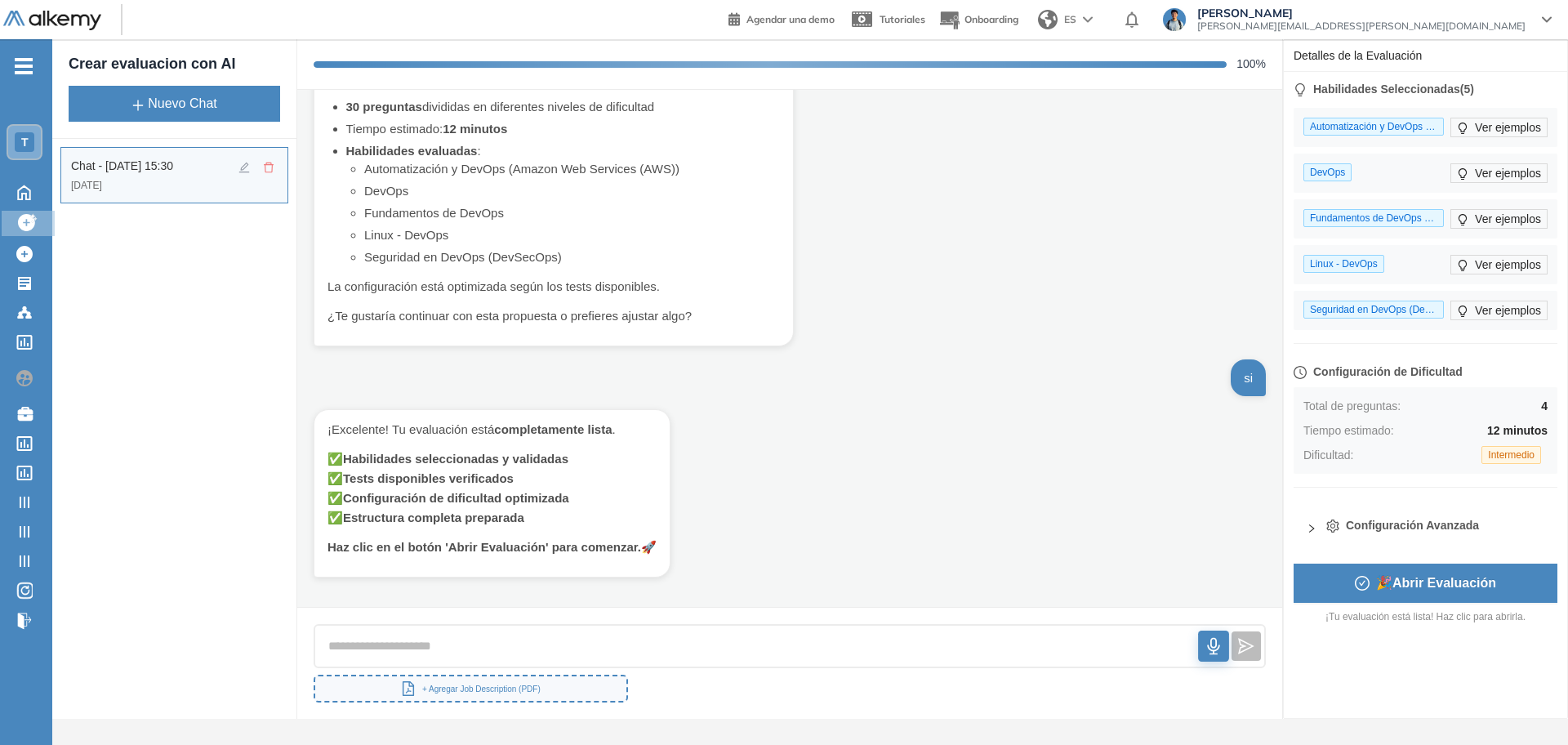
click at [846, 579] on span "🎉 Abrir Evaluación" at bounding box center [1436, 582] width 120 height 21
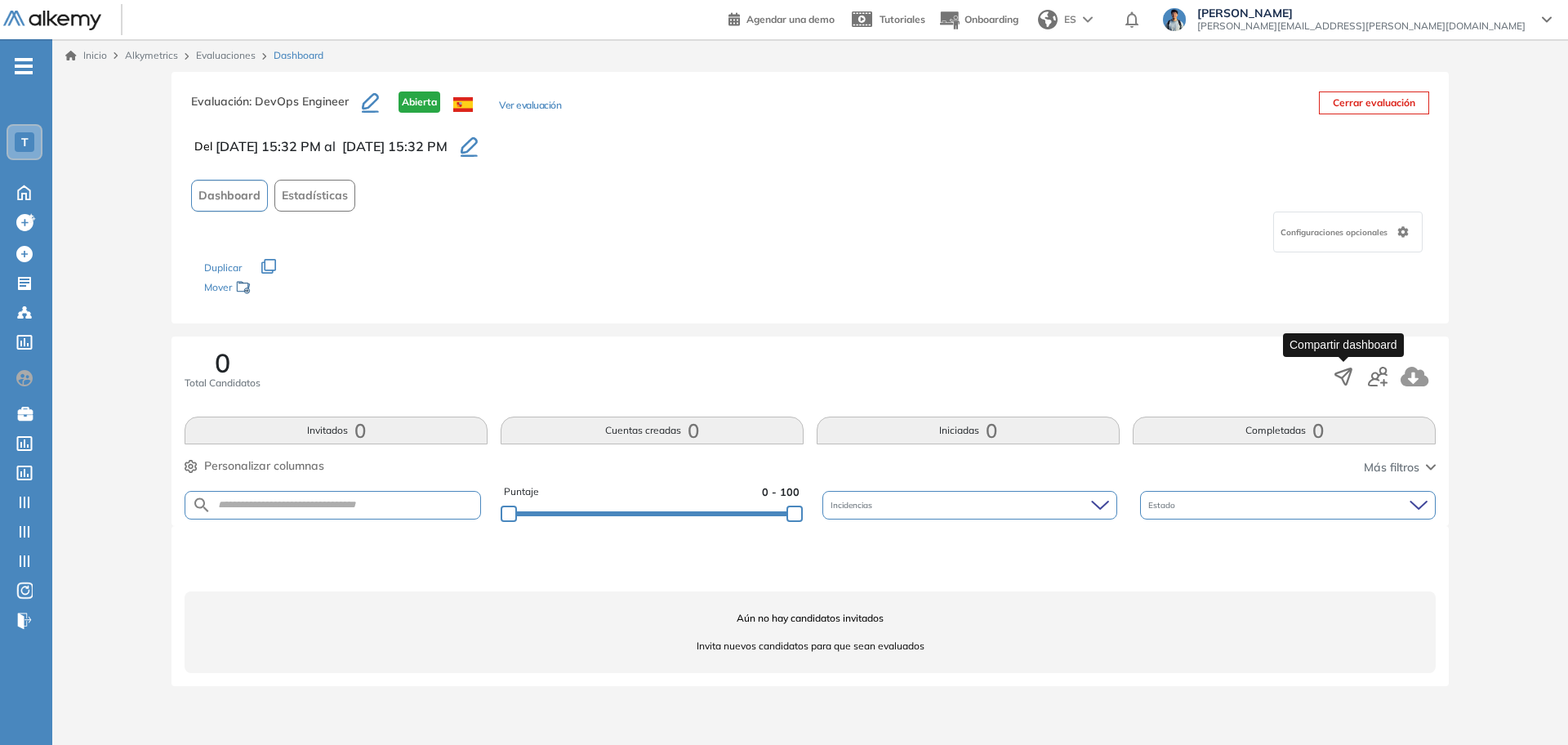
click at [846, 373] on icon "button" at bounding box center [1343, 376] width 17 height 17
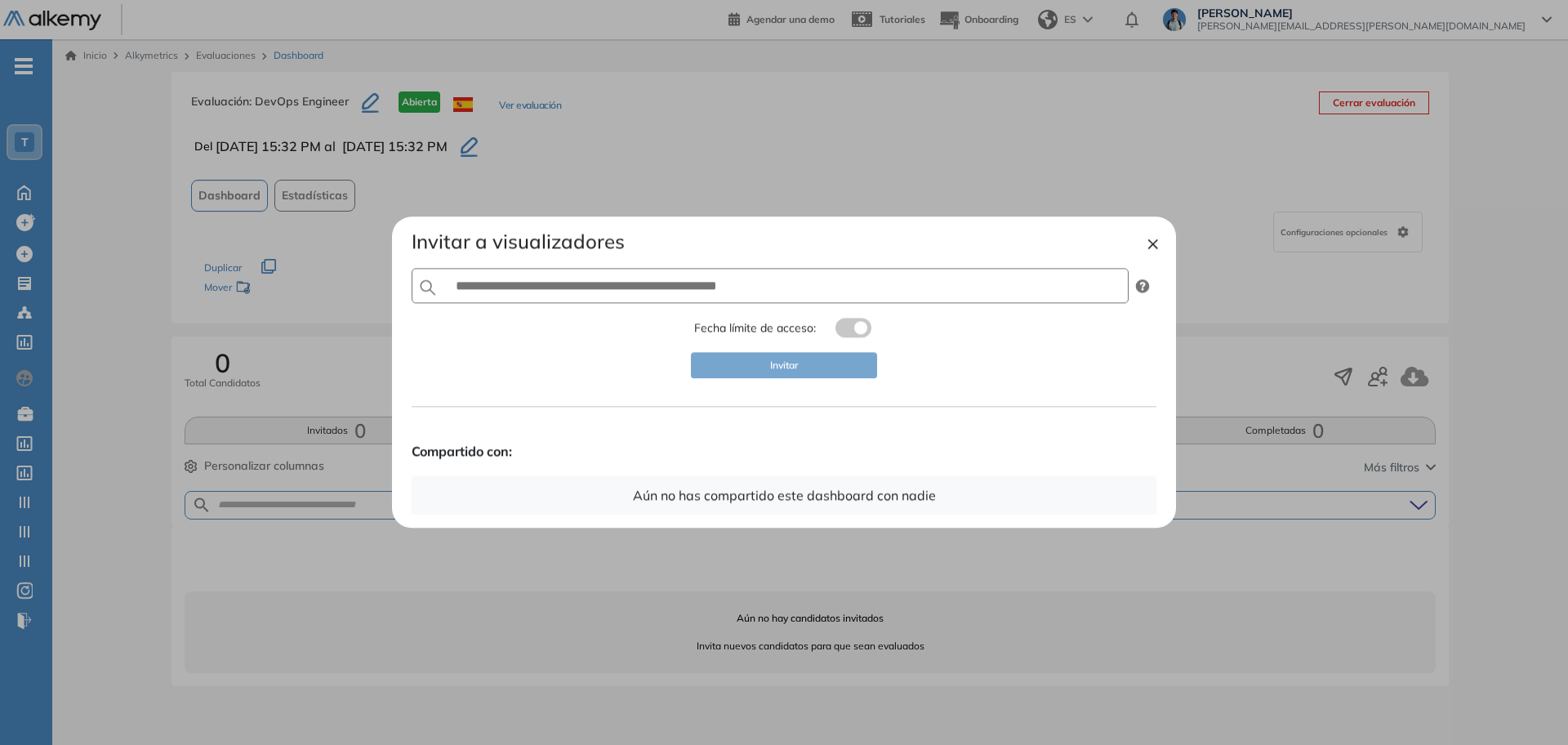
click at [846, 246] on button "×" at bounding box center [1152, 242] width 13 height 20
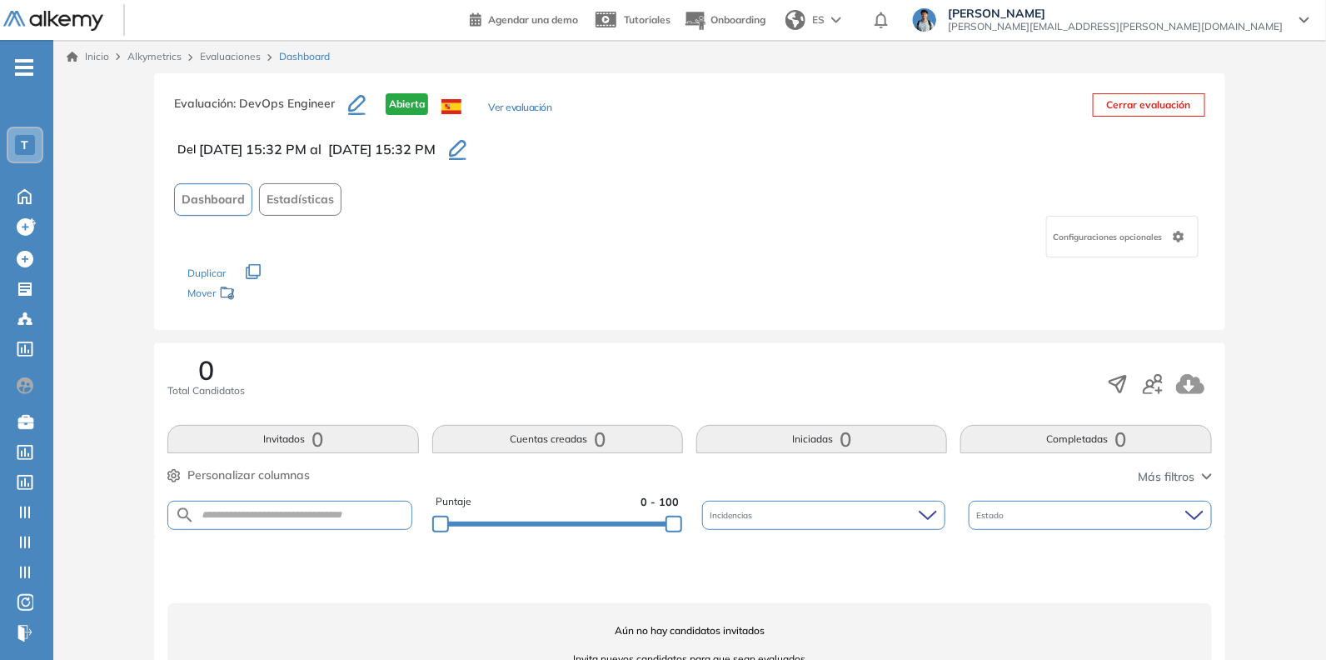
click at [863, 152] on div "Del [DATE] 15:32 PM al [DATE] 15:32 PM" at bounding box center [689, 149] width 1030 height 28
